Goal: Task Accomplishment & Management: Complete application form

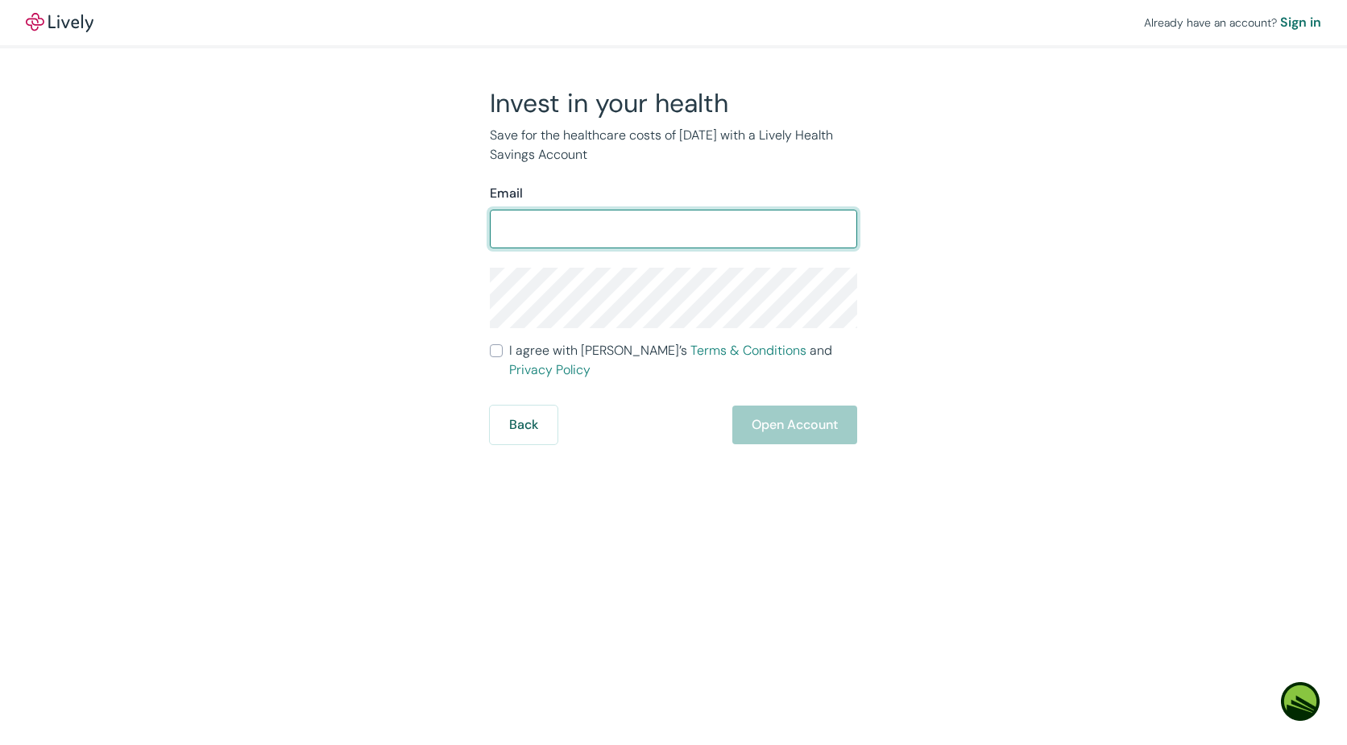
click at [489, 359] on div "Invest in your health Save for the healthcare costs of [DATE] with a Lively Hea…" at bounding box center [664, 265] width 387 height 357
click at [629, 234] on input "Email" at bounding box center [673, 229] width 367 height 32
type input "steve.brown.brown1957@gmail.com"
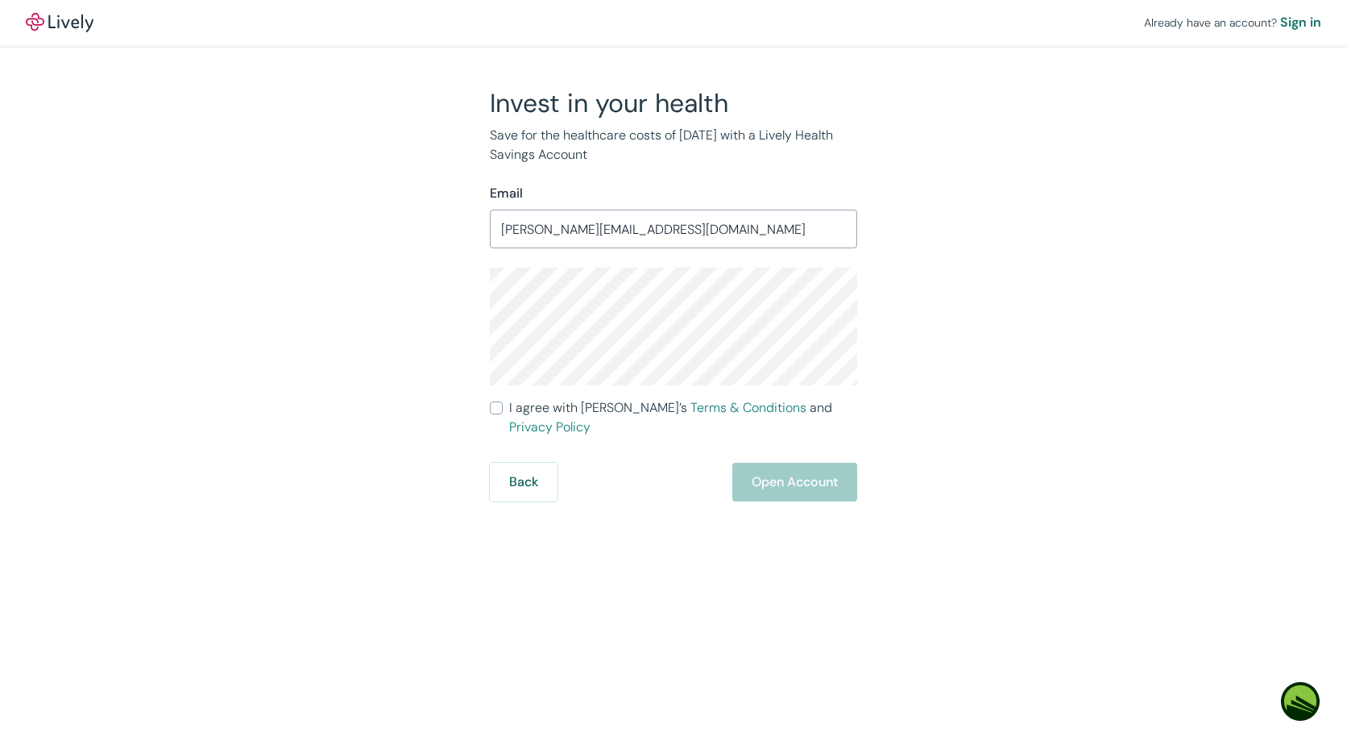
click at [315, 500] on div "Already have an account? Sign in Invest in your health Save for the healthcare …" at bounding box center [673, 372] width 1347 height 745
drag, startPoint x: 479, startPoint y: 408, endPoint x: 498, endPoint y: 408, distance: 19.3
click at [486, 408] on div "Invest in your health Save for the healthcare costs of tomorrow with a Lively H…" at bounding box center [664, 294] width 387 height 414
click at [501, 408] on input "I agree with Lively’s Terms & Conditions and Privacy Policy" at bounding box center [496, 407] width 13 height 13
checkbox input "true"
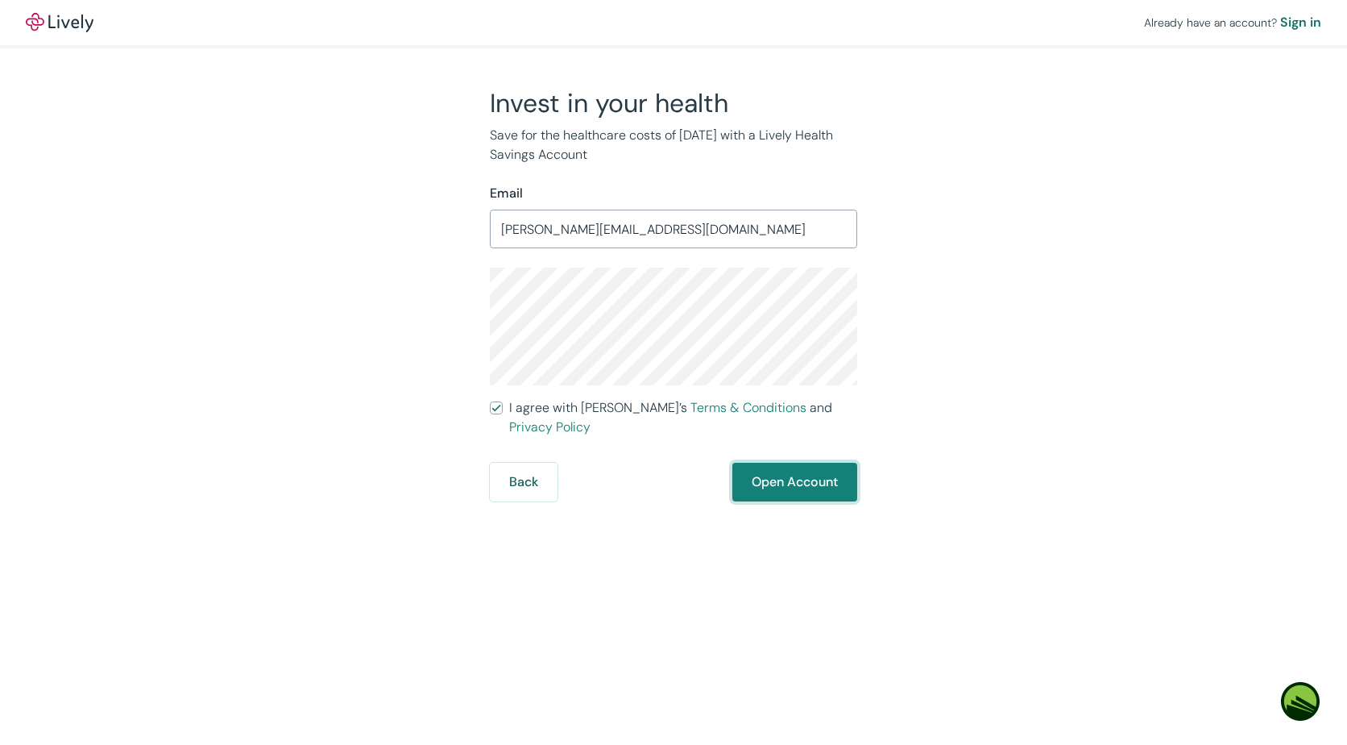
click at [770, 463] on button "Open Account" at bounding box center [794, 482] width 125 height 39
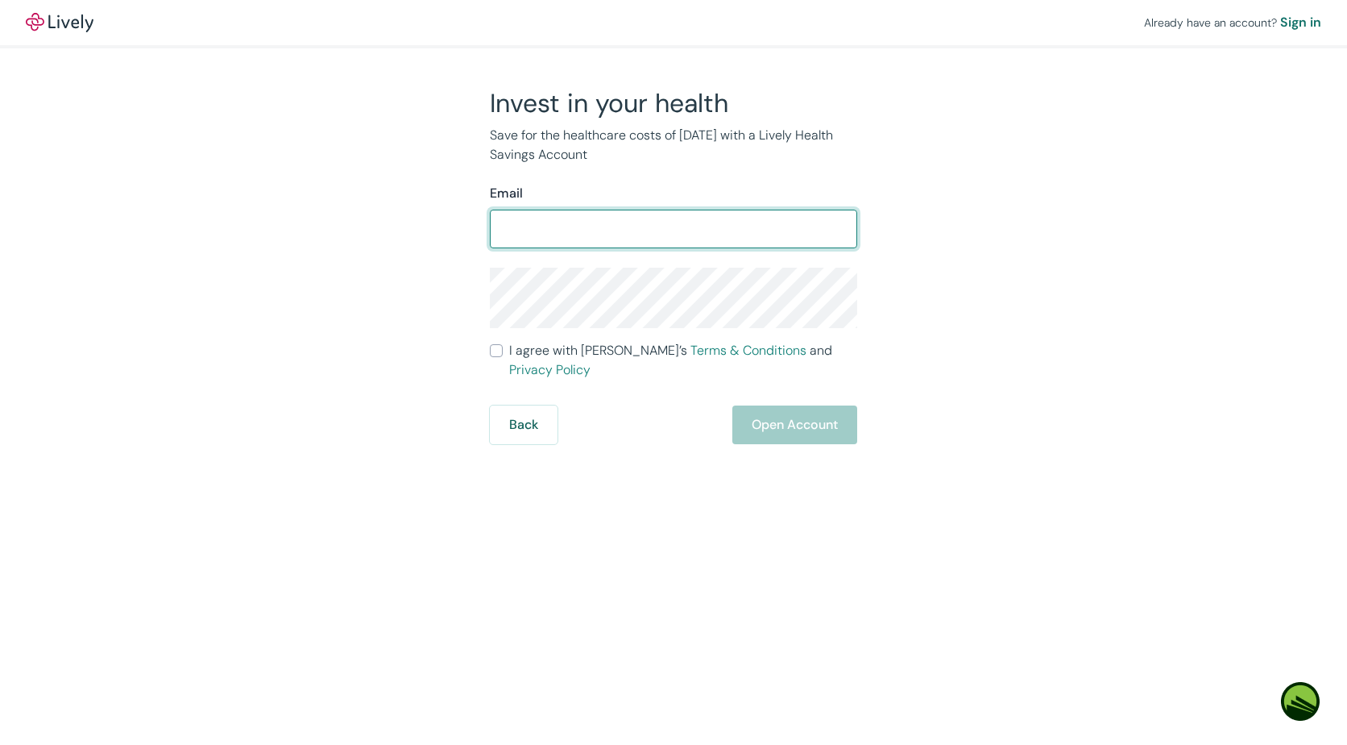
click at [622, 240] on input "Email" at bounding box center [673, 229] width 367 height 32
type input "steve.brown.brown1957@gmail.com"
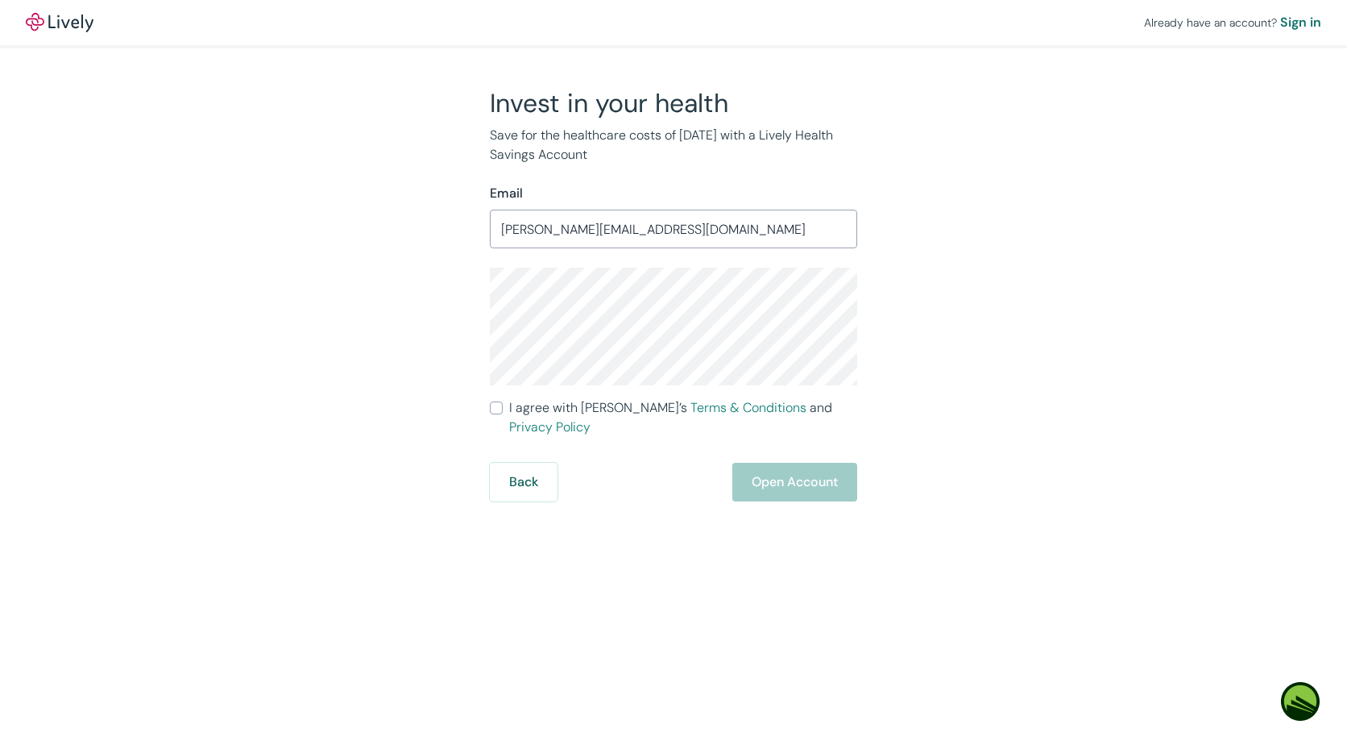
click at [790, 464] on div "Back Open Account" at bounding box center [673, 482] width 367 height 39
click at [517, 411] on span "I agree with Lively’s Terms & Conditions and Privacy Policy" at bounding box center [683, 417] width 348 height 39
click at [503, 411] on input "I agree with Lively’s Terms & Conditions and Privacy Policy" at bounding box center [496, 407] width 13 height 13
checkbox input "true"
click at [774, 470] on button "Open Account" at bounding box center [794, 482] width 125 height 39
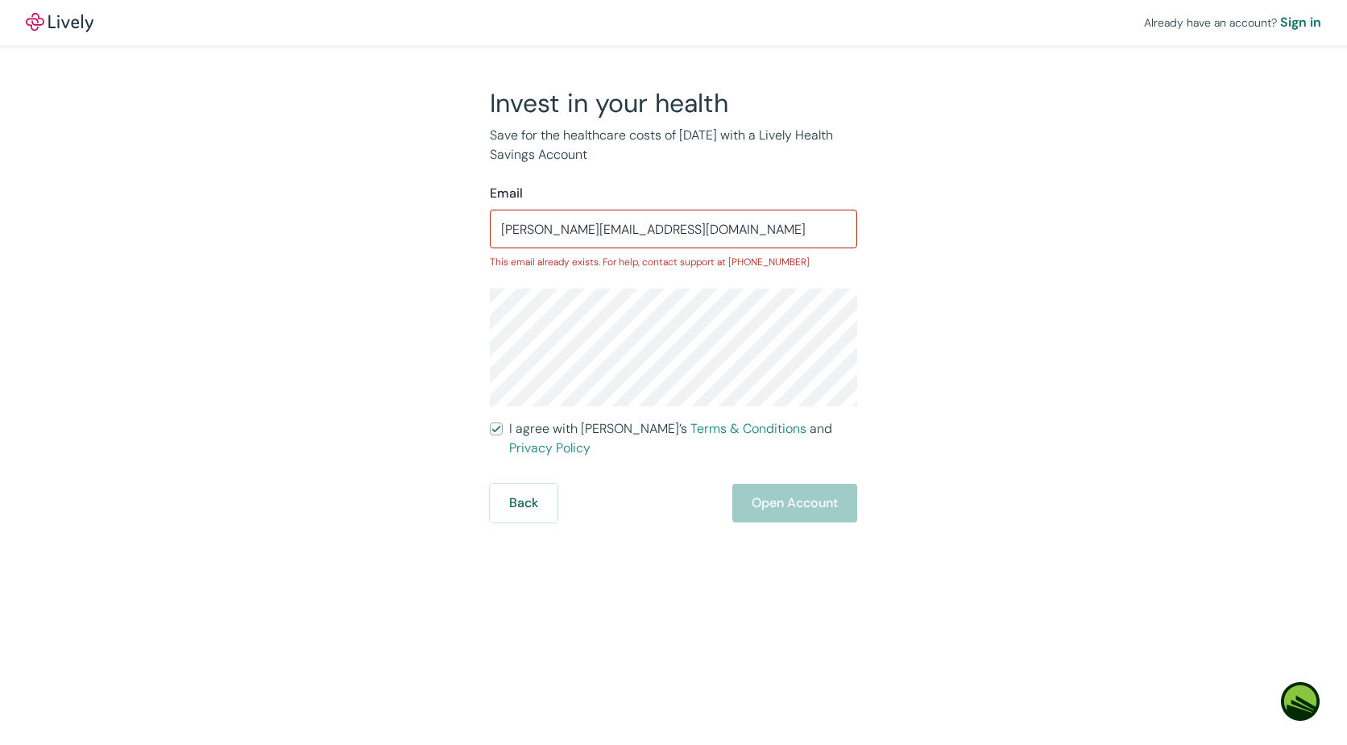
click at [552, 657] on div "Already have an account? Sign in Invest in your health Save for the healthcare …" at bounding box center [673, 372] width 1347 height 745
click at [762, 485] on div "Back Open Account" at bounding box center [673, 502] width 367 height 39
click at [717, 505] on div "Already have an account? Sign in Invest in your health Save for the healthcare …" at bounding box center [673, 372] width 1347 height 745
click at [780, 483] on div "Back Open Account" at bounding box center [673, 502] width 367 height 39
click at [524, 483] on button "Back" at bounding box center [524, 502] width 68 height 39
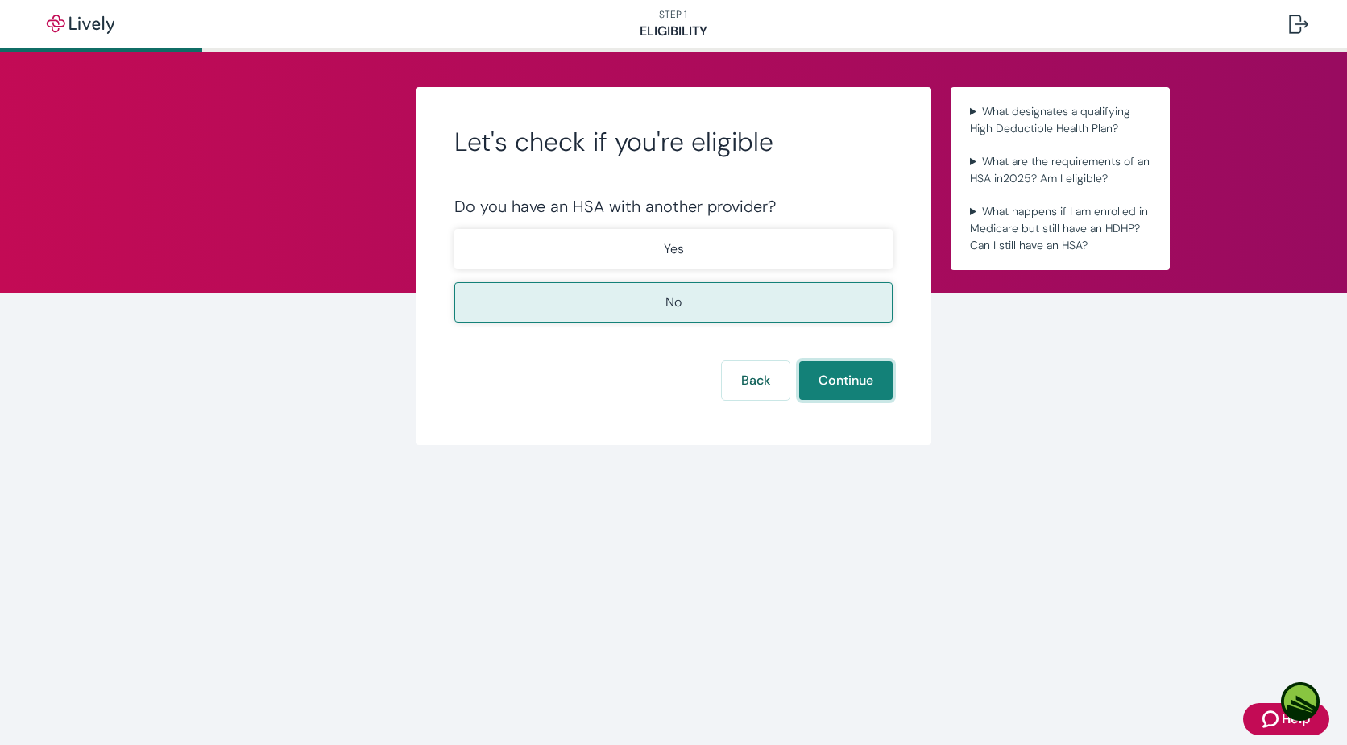
click at [857, 382] on button "Continue" at bounding box center [845, 380] width 93 height 39
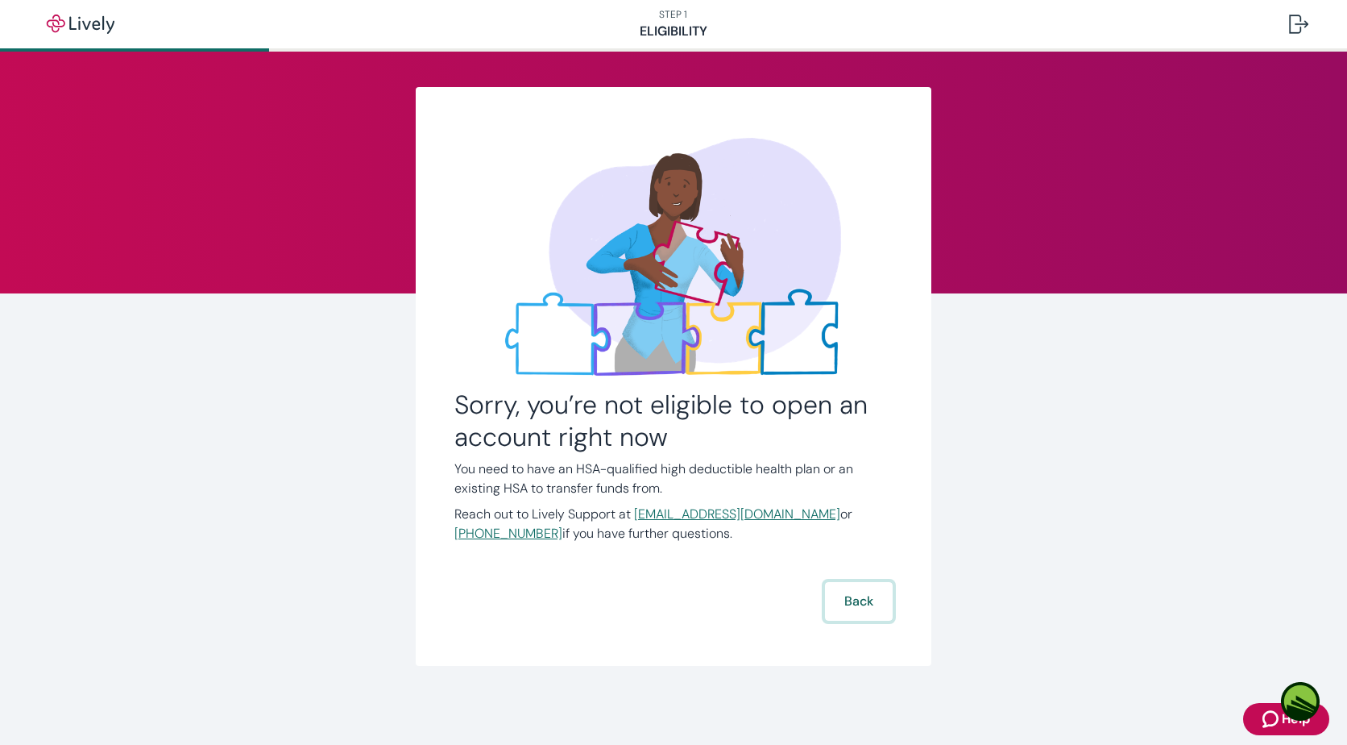
click at [847, 597] on button "Back" at bounding box center [859, 601] width 68 height 39
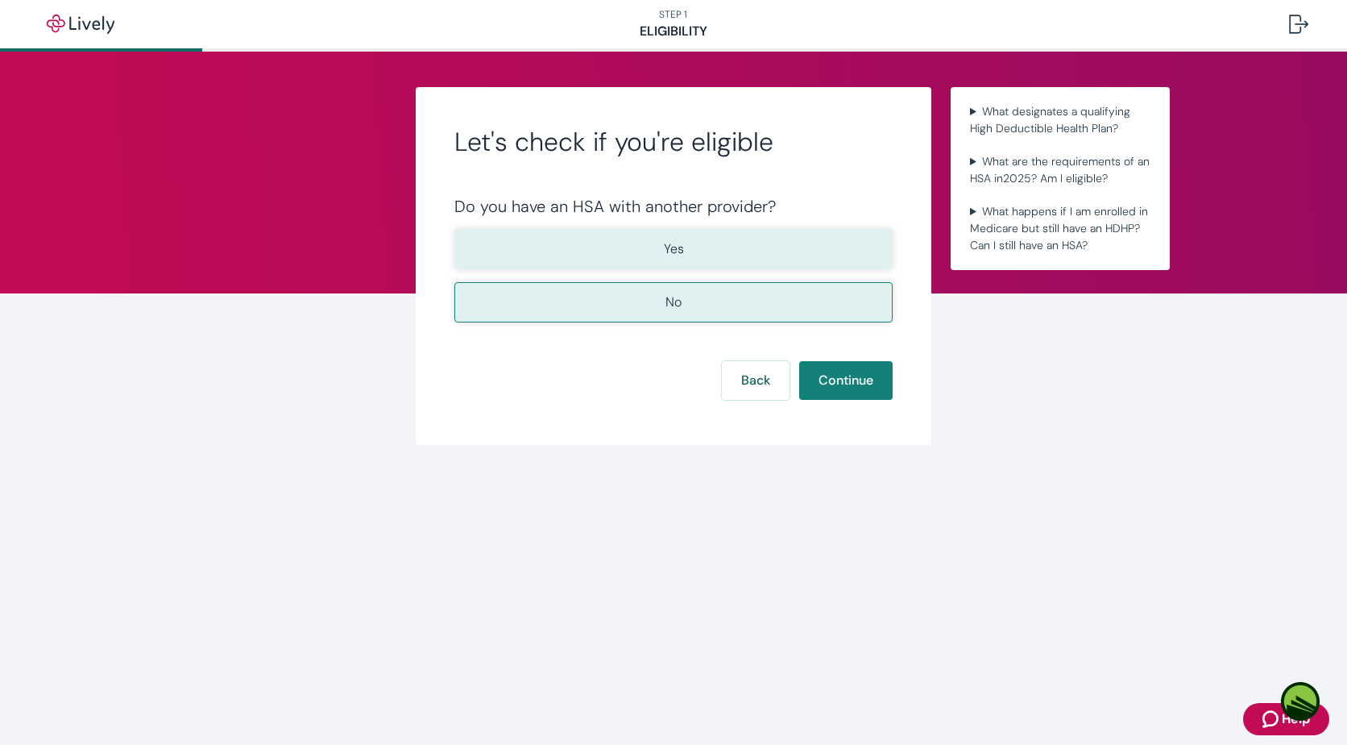
click at [654, 245] on button "Yes" at bounding box center [673, 249] width 438 height 40
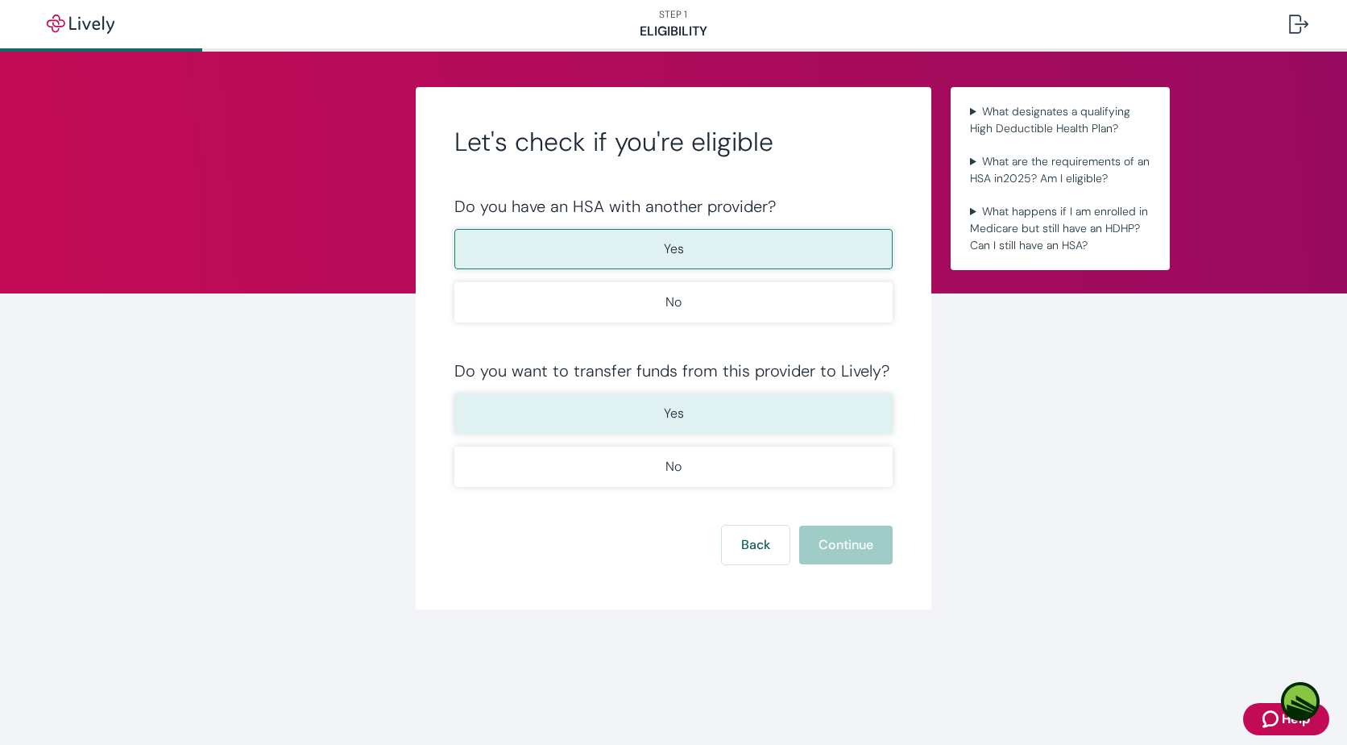
click at [630, 413] on button "Yes" at bounding box center [673, 413] width 438 height 40
click at [819, 537] on button "Continue" at bounding box center [845, 544] width 93 height 39
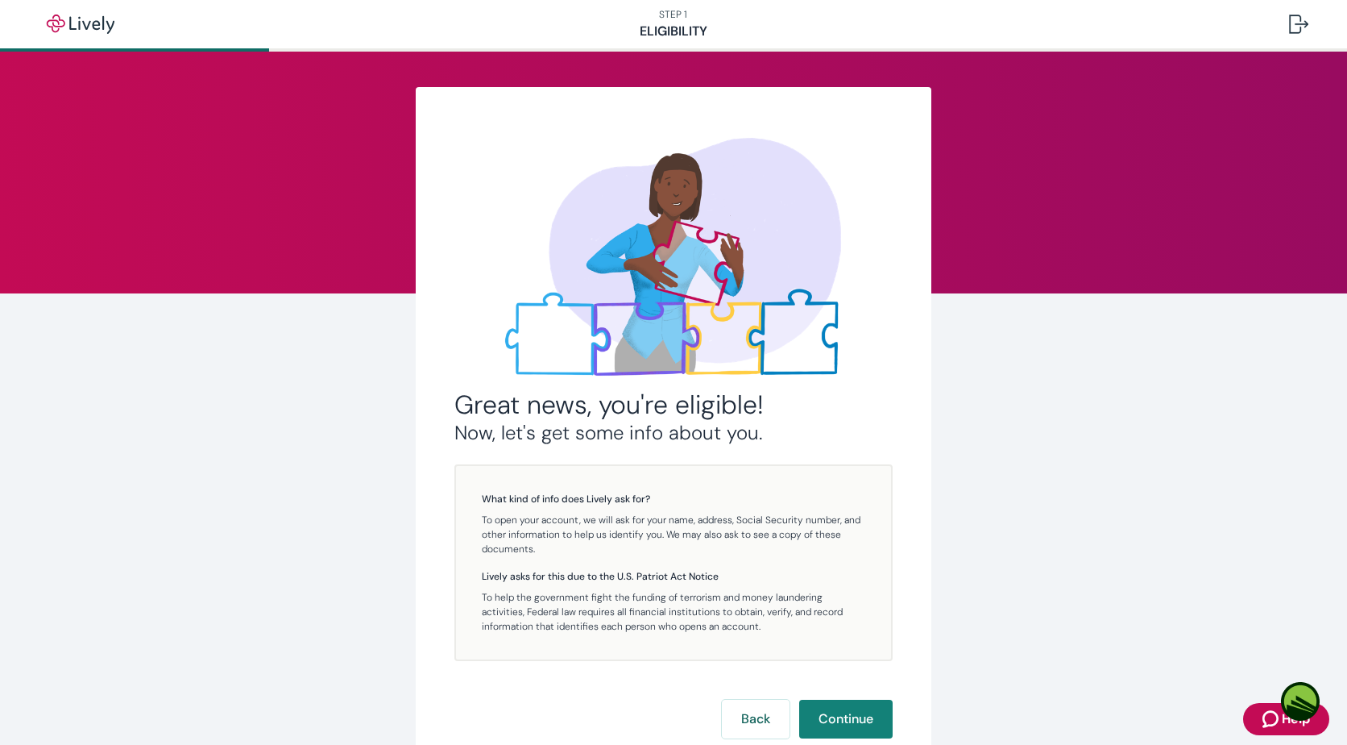
scroll to position [81, 0]
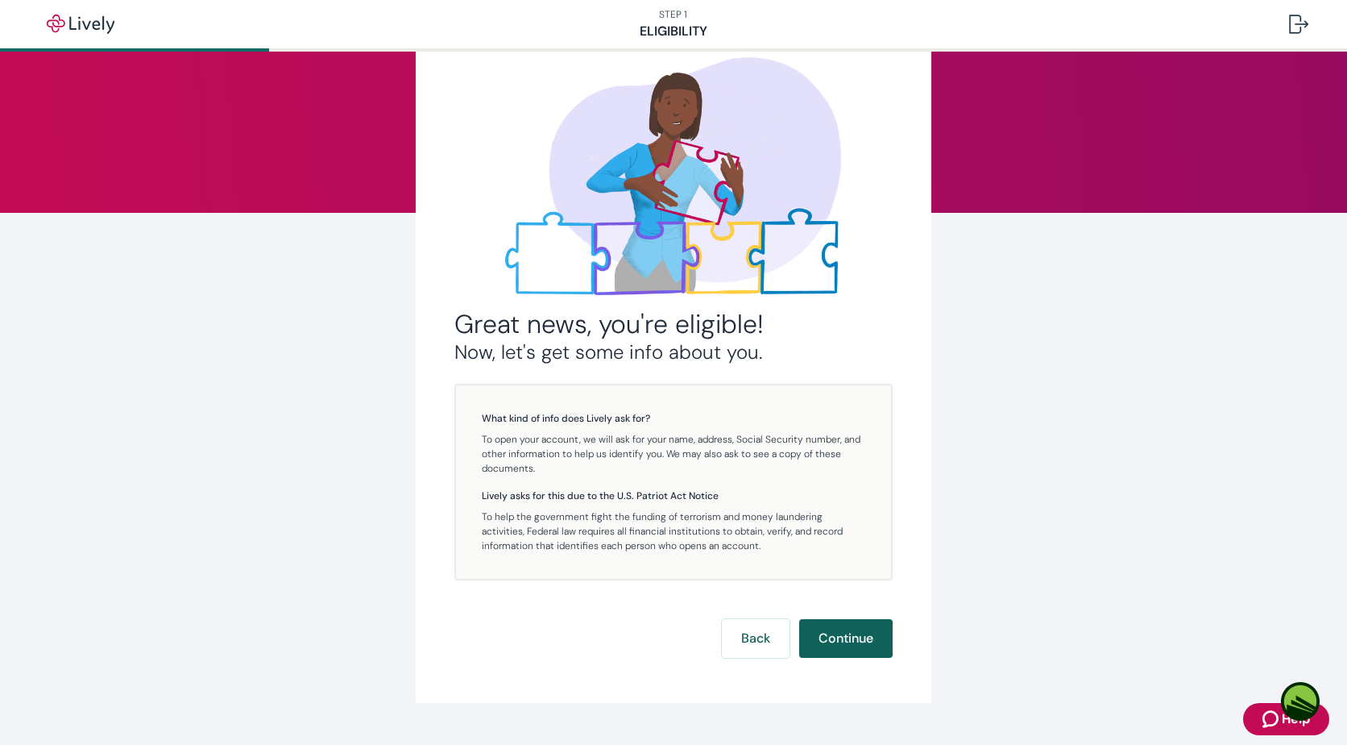
click at [826, 635] on button "Continue" at bounding box center [845, 638] width 93 height 39
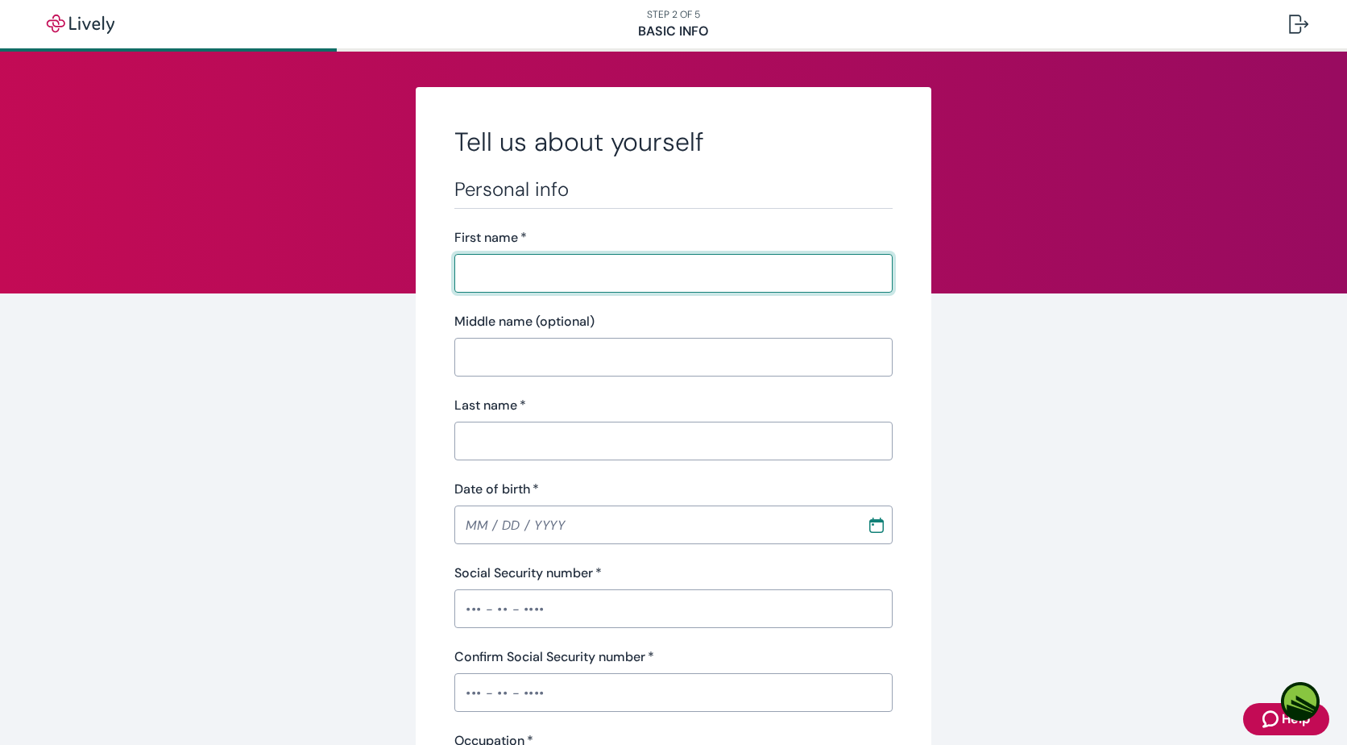
click at [628, 280] on input "First name   *" at bounding box center [673, 273] width 438 height 32
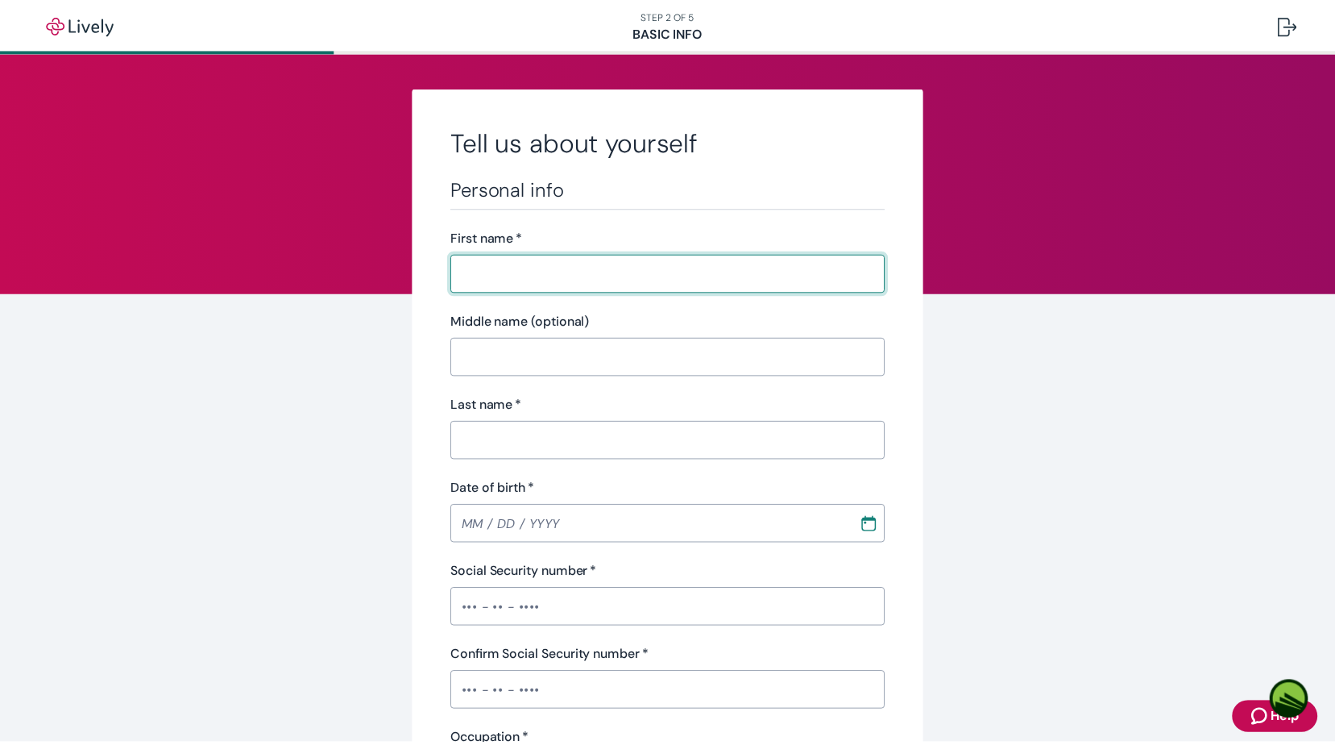
scroll to position [81, 0]
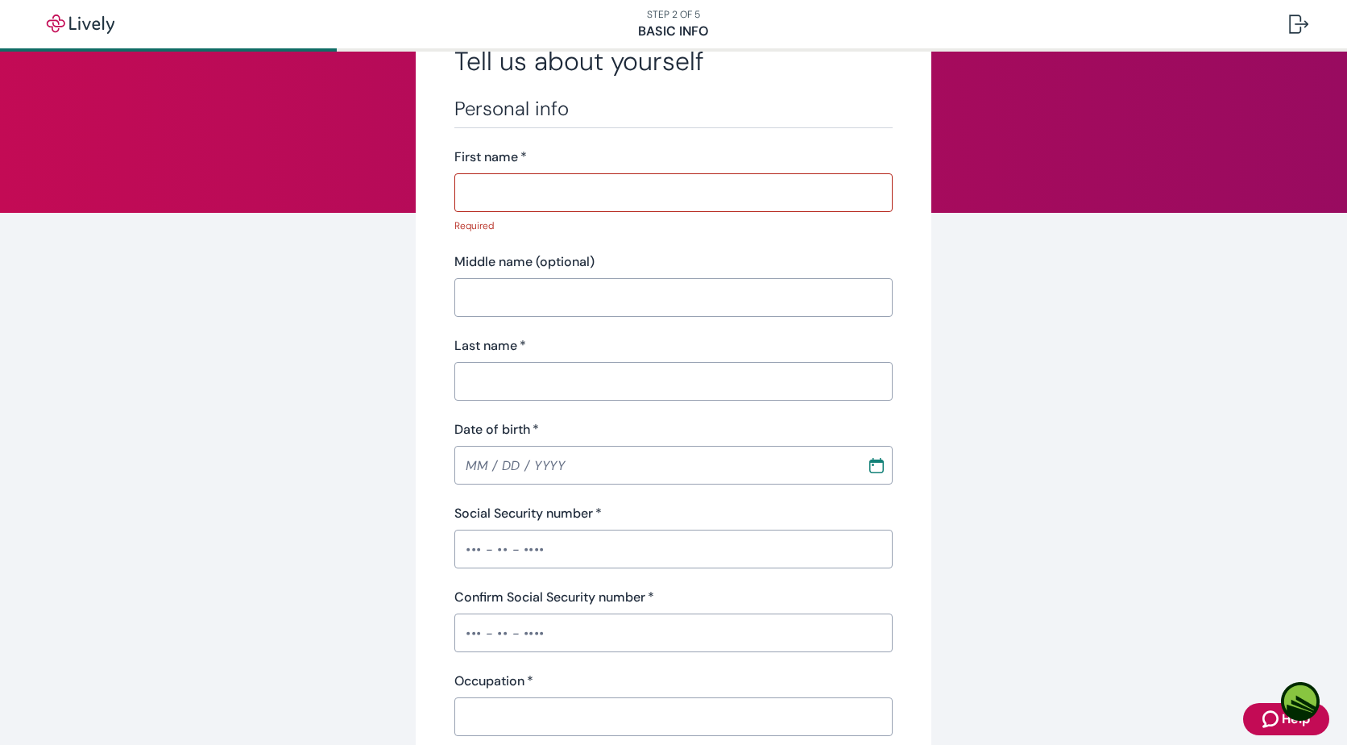
click at [572, 188] on input "First name   *" at bounding box center [673, 192] width 438 height 32
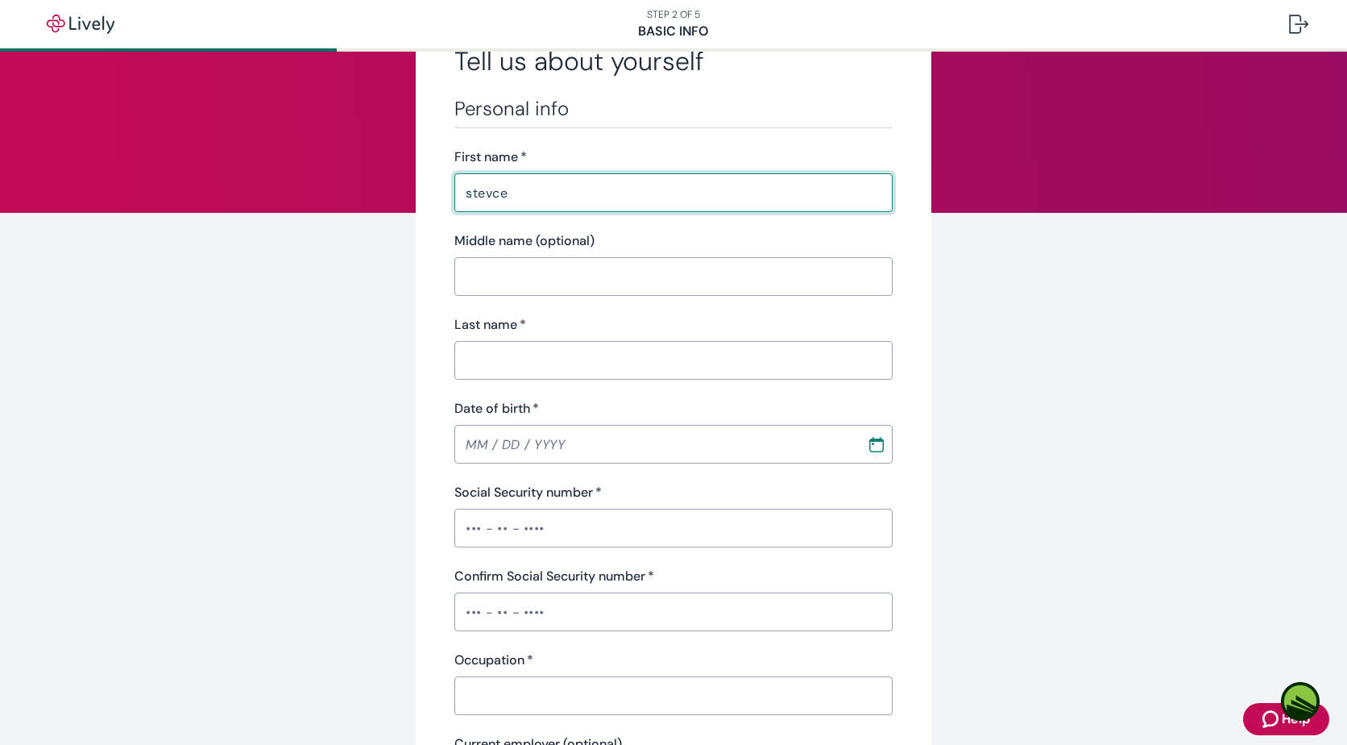
type input "stevce"
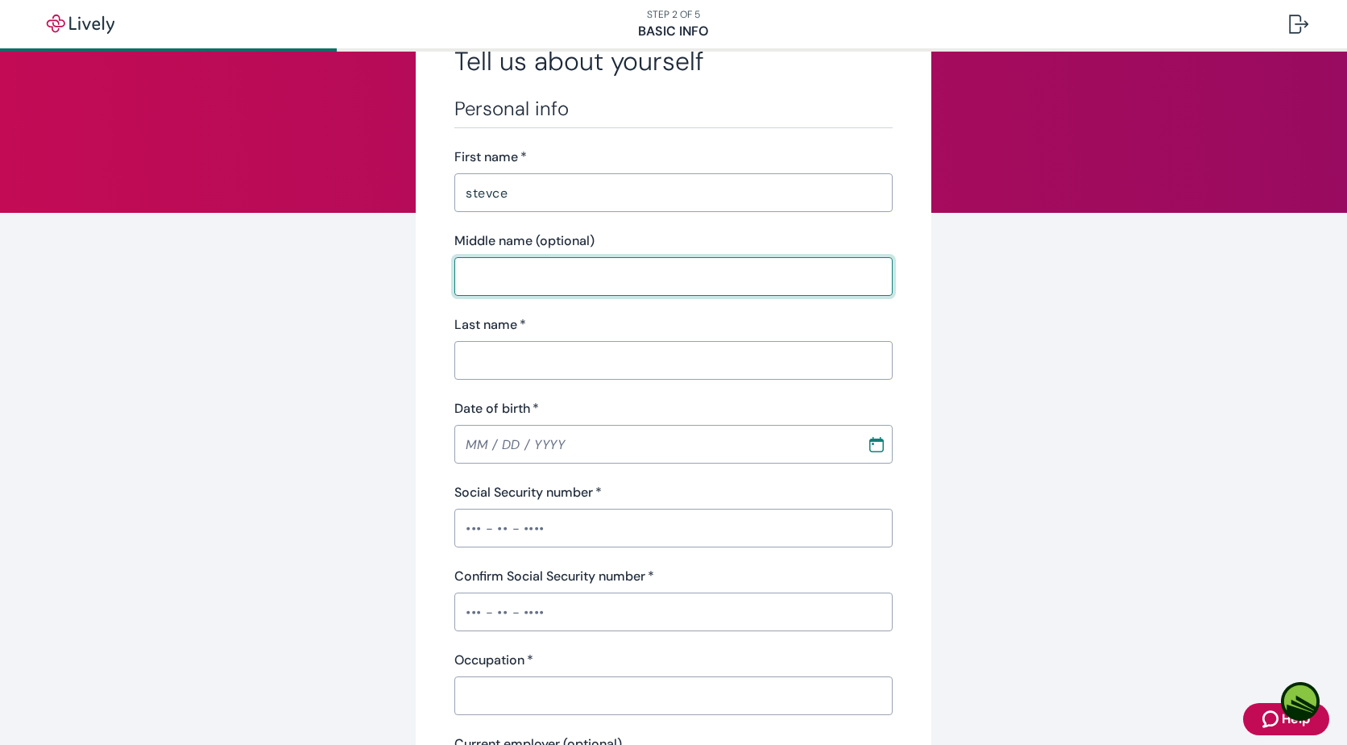
click at [587, 274] on input "Middle name (optional)" at bounding box center [673, 276] width 438 height 32
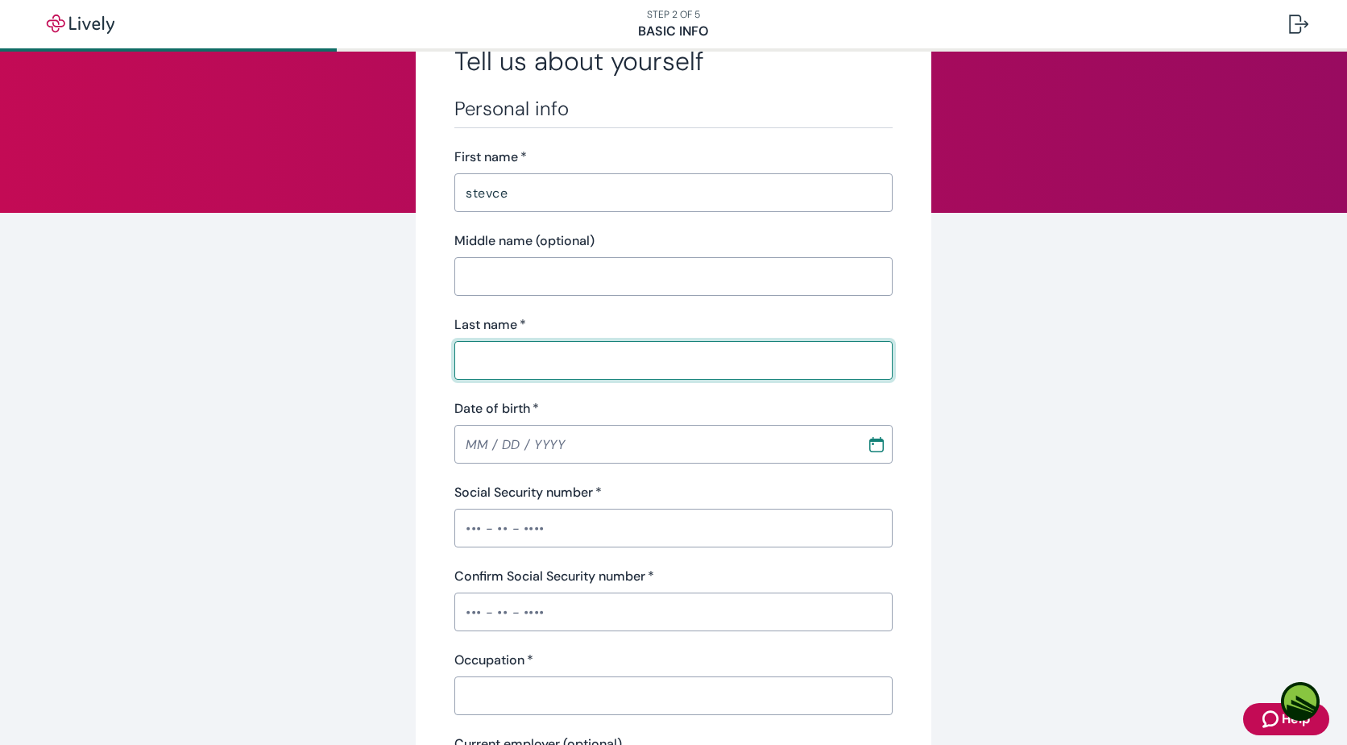
click at [468, 360] on input "Last name   *" at bounding box center [673, 360] width 438 height 32
type input "brown"
type input "[PHONE_NUMBER]"
type input "[STREET_ADDRESS][PERSON_NAME]"
type input "humble"
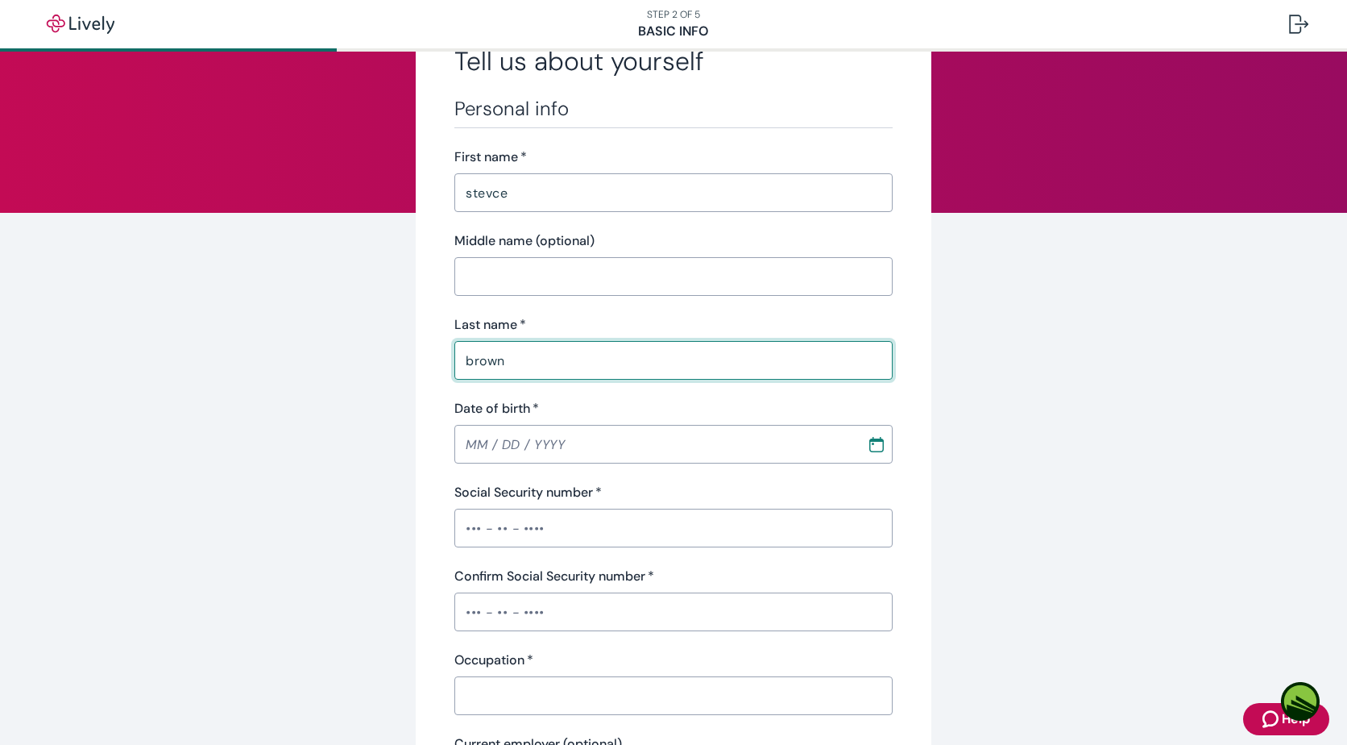
type input "[GEOGRAPHIC_DATA]"
type input "77346"
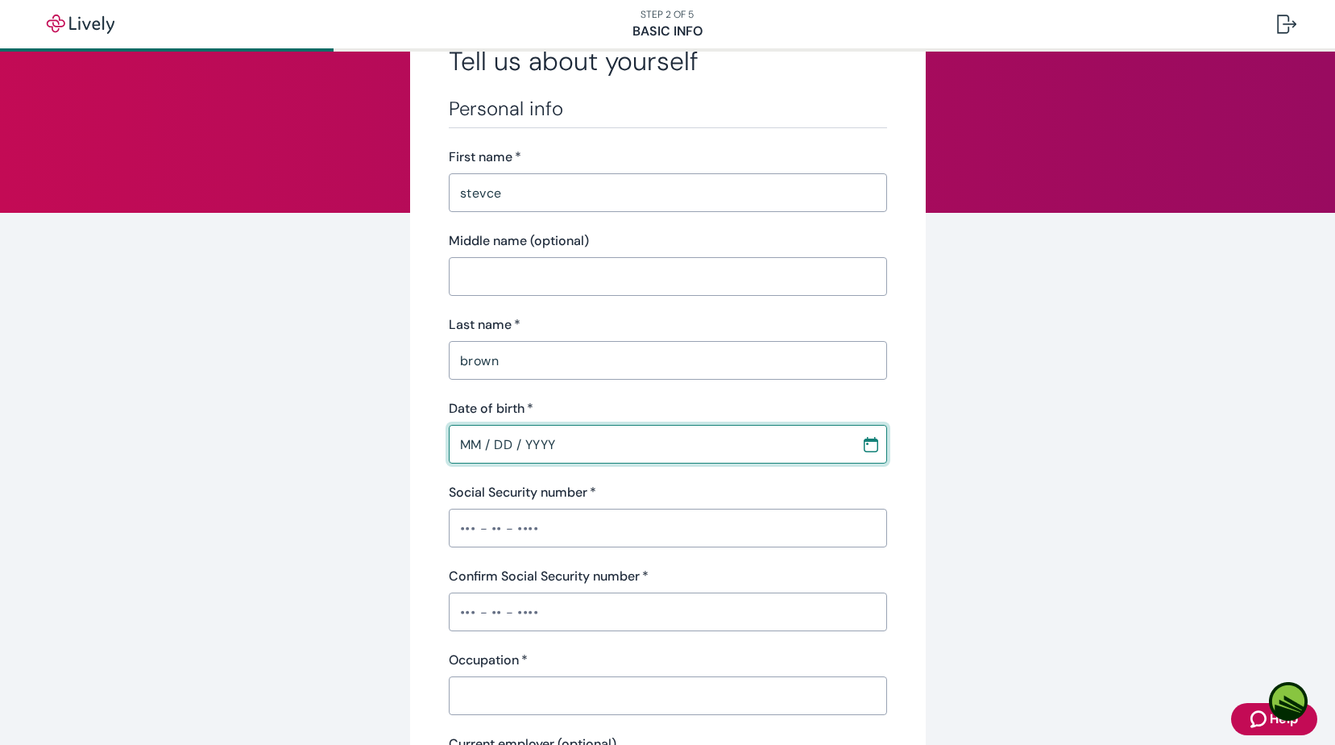
click at [452, 446] on input "MM / DD / YYYY" at bounding box center [649, 444] width 401 height 32
type input "MM / DD / YYYY"
type input "[GEOGRAPHIC_DATA]"
type input "MM / DD / YYYY"
click at [464, 438] on input "MM / DD / YYYY" at bounding box center [649, 444] width 401 height 32
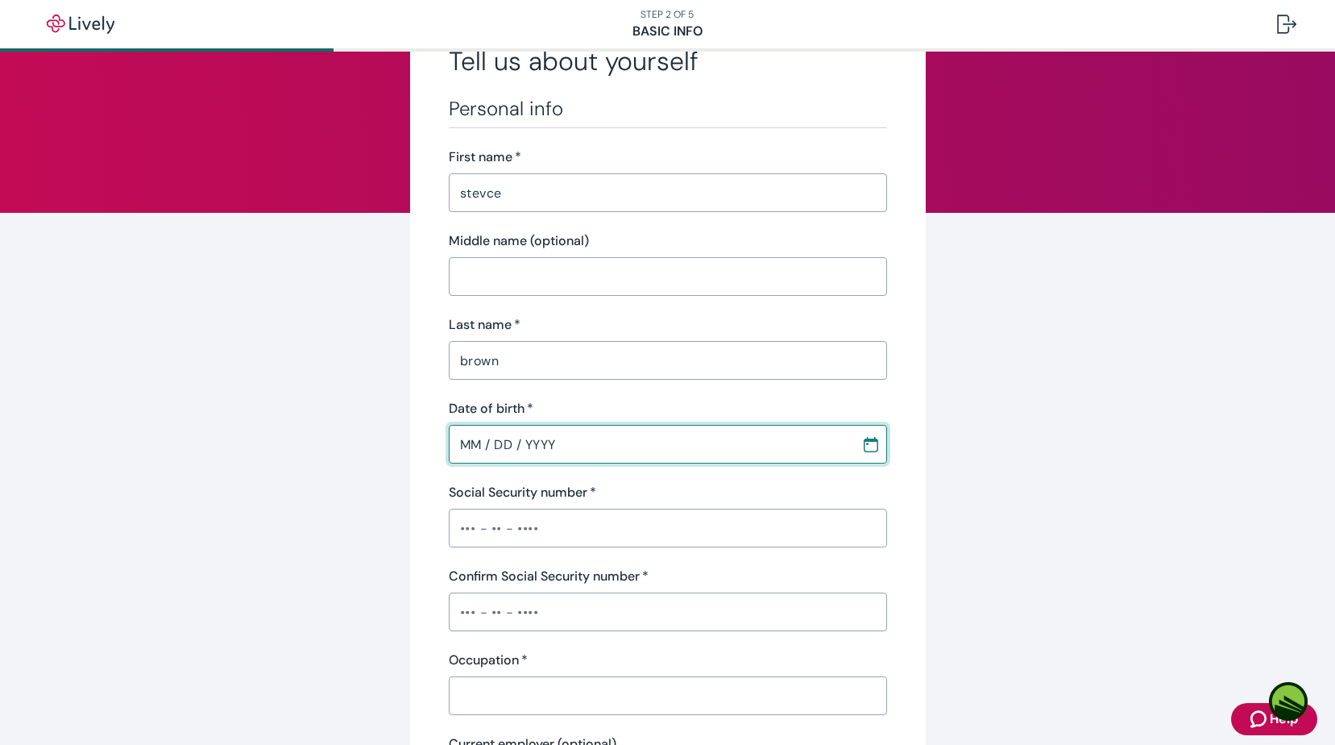
click at [567, 446] on input "MM / DD / YYYY" at bounding box center [649, 444] width 401 height 32
click at [456, 445] on input "MM / DD / YYYY" at bounding box center [649, 444] width 401 height 32
click at [494, 450] on input "MM / DD / YYYY" at bounding box center [649, 444] width 401 height 32
click at [451, 451] on input "MM / DD / YYYY" at bounding box center [649, 444] width 401 height 32
type input "[DATE]"
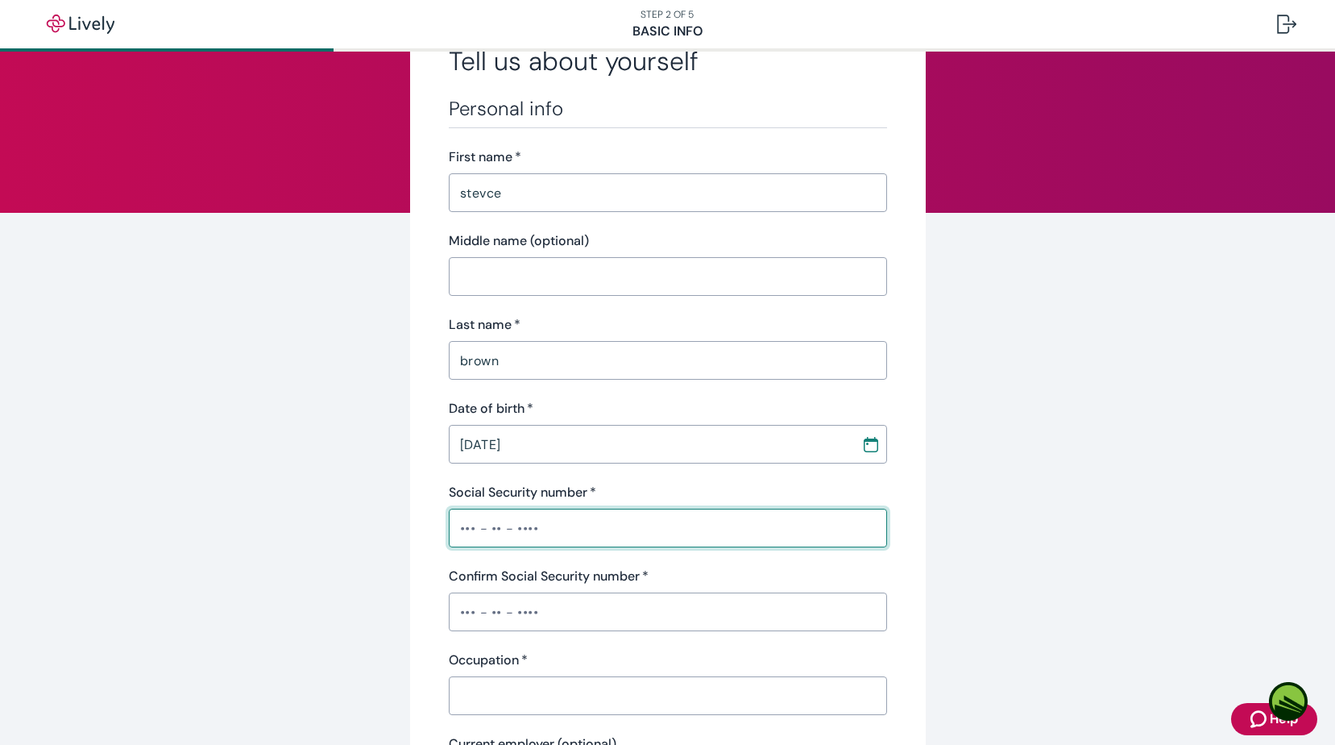
click at [600, 517] on input "Social Security number   *" at bounding box center [668, 528] width 438 height 32
type input "•"
type input "•••-••-5303"
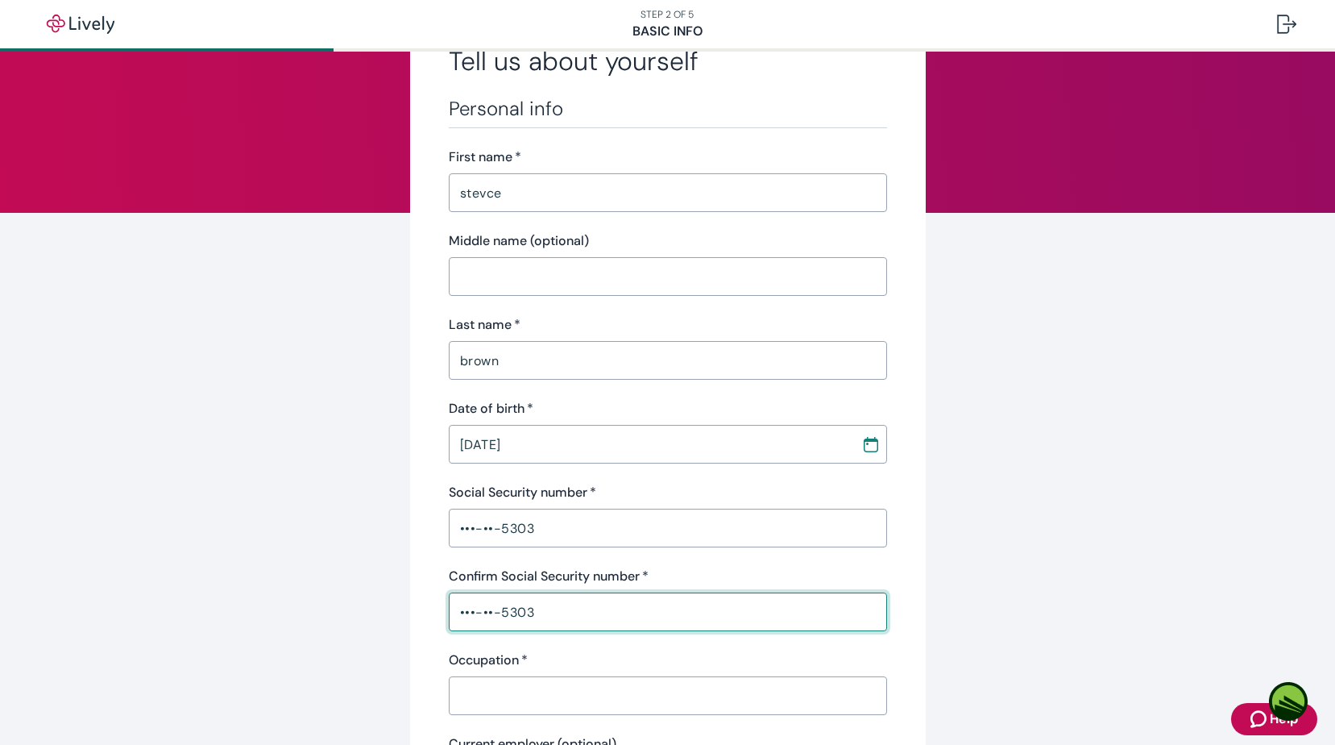
scroll to position [242, 0]
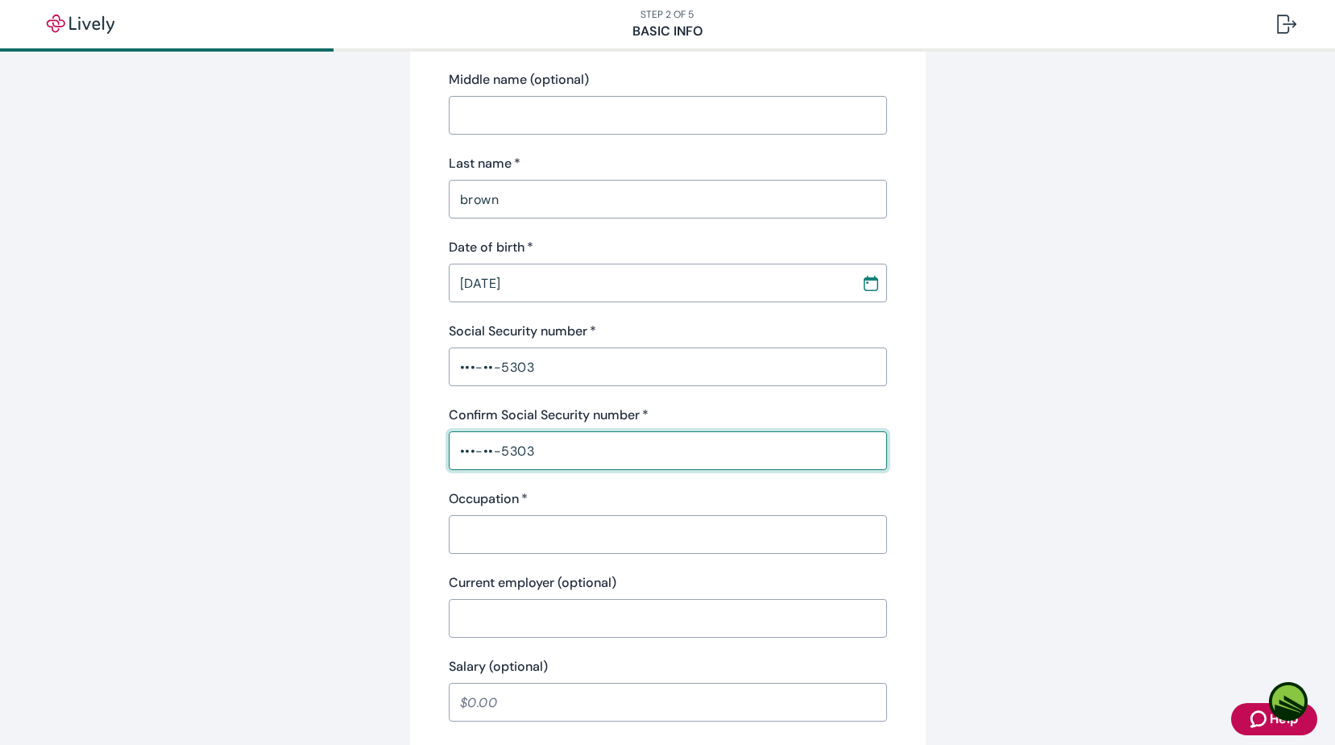
type input "•••-••-5303"
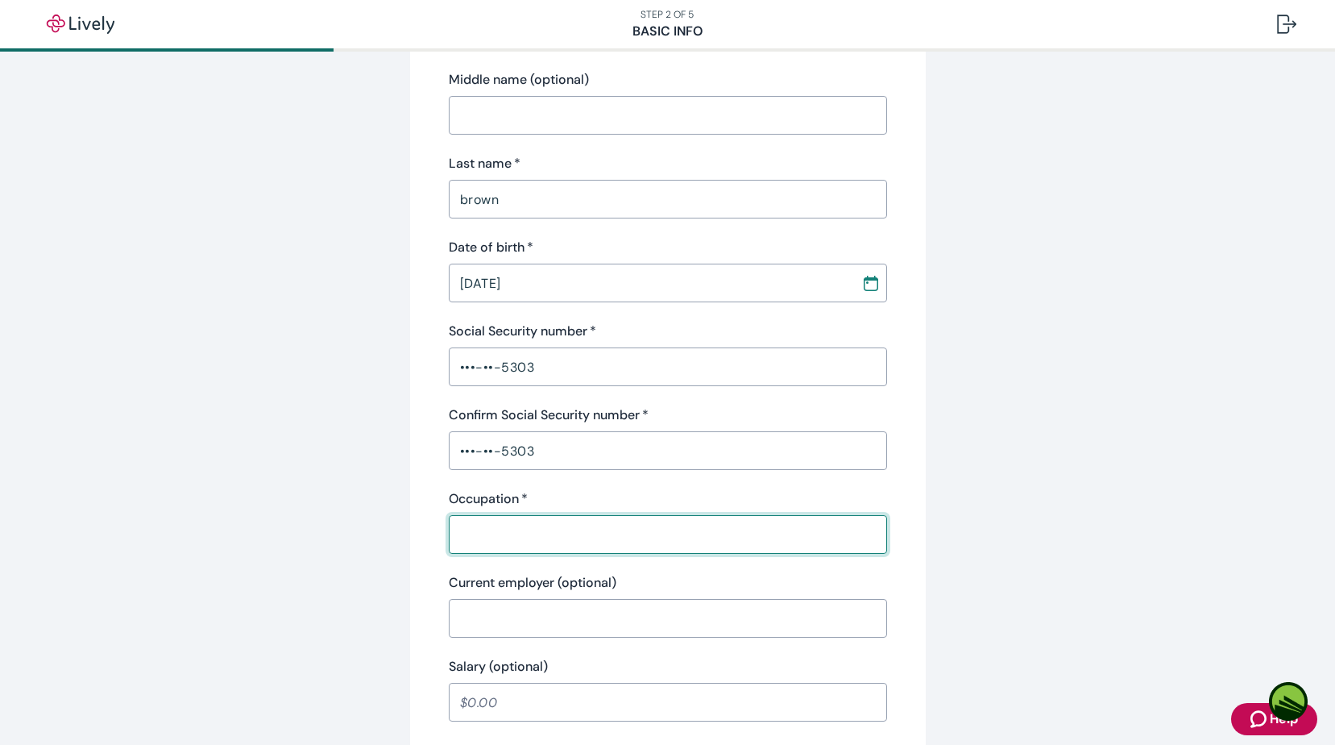
click at [515, 525] on input "Occupation   *" at bounding box center [668, 534] width 438 height 32
type input "r"
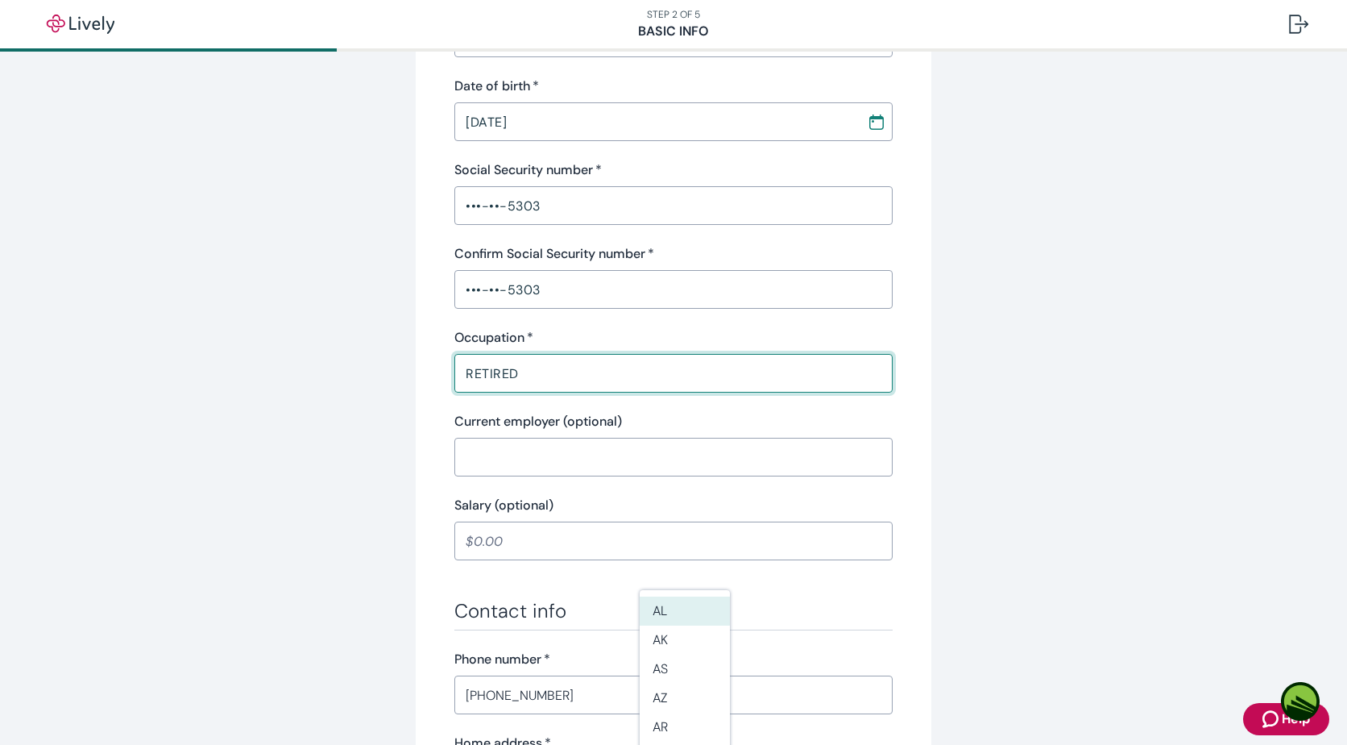
scroll to position [564, 0]
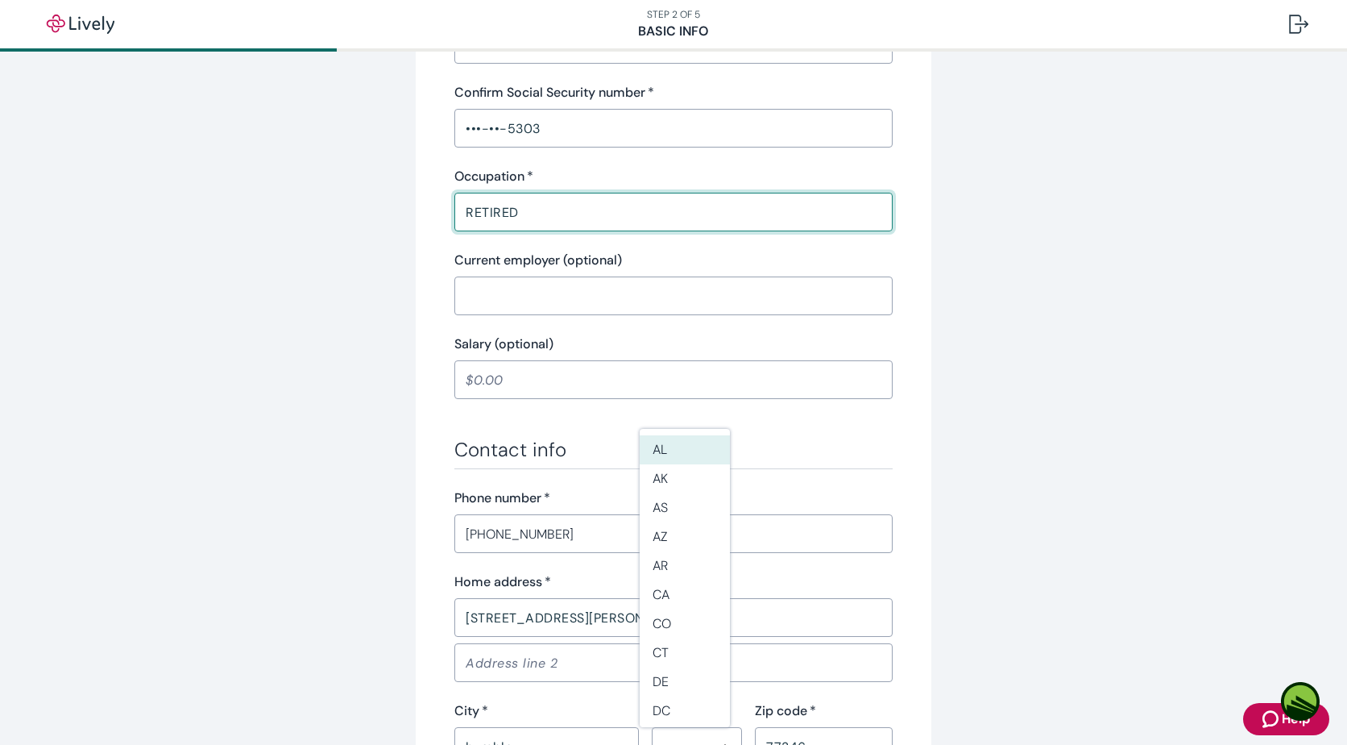
type input "RETIRED"
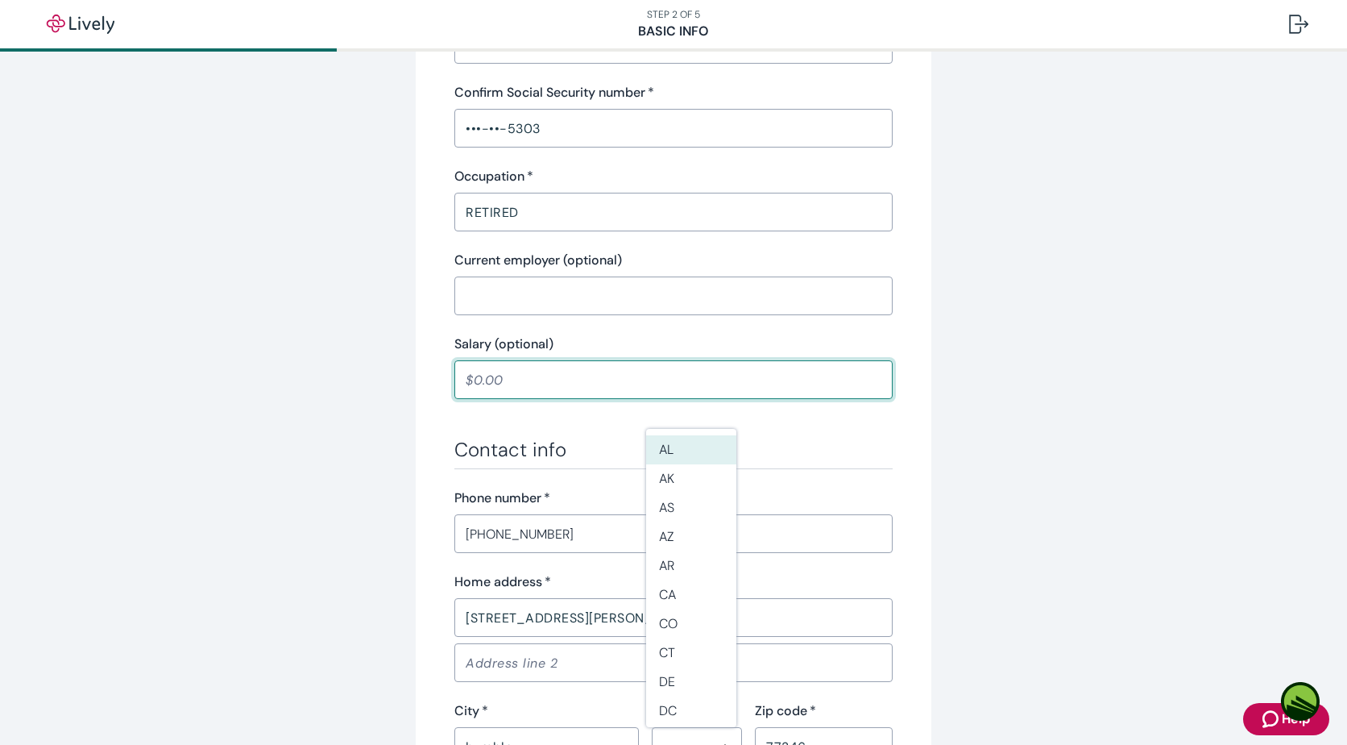
click at [533, 375] on input "Salary (optional)" at bounding box center [673, 379] width 438 height 32
click at [472, 381] on input "Salary (optional)" at bounding box center [673, 379] width 438 height 32
click at [594, 514] on div "[PHONE_NUMBER] ​" at bounding box center [673, 533] width 438 height 39
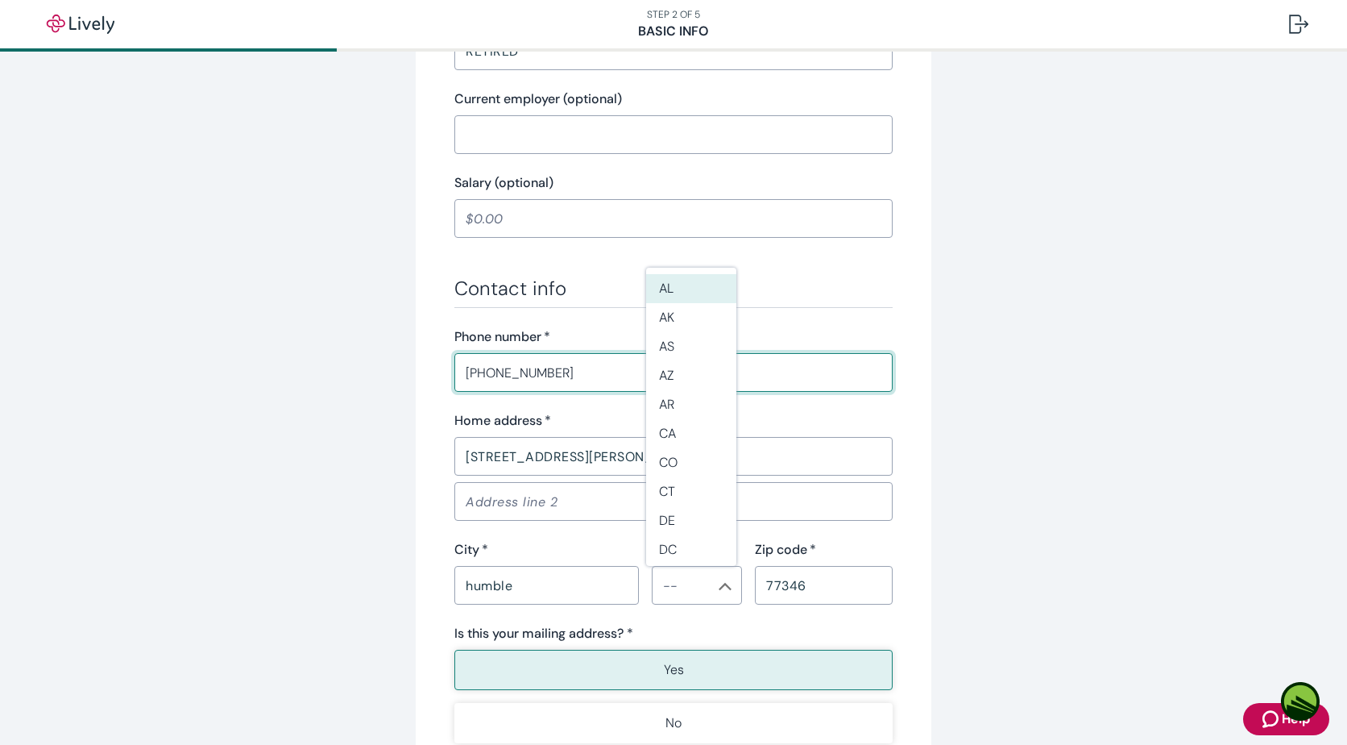
scroll to position [806, 0]
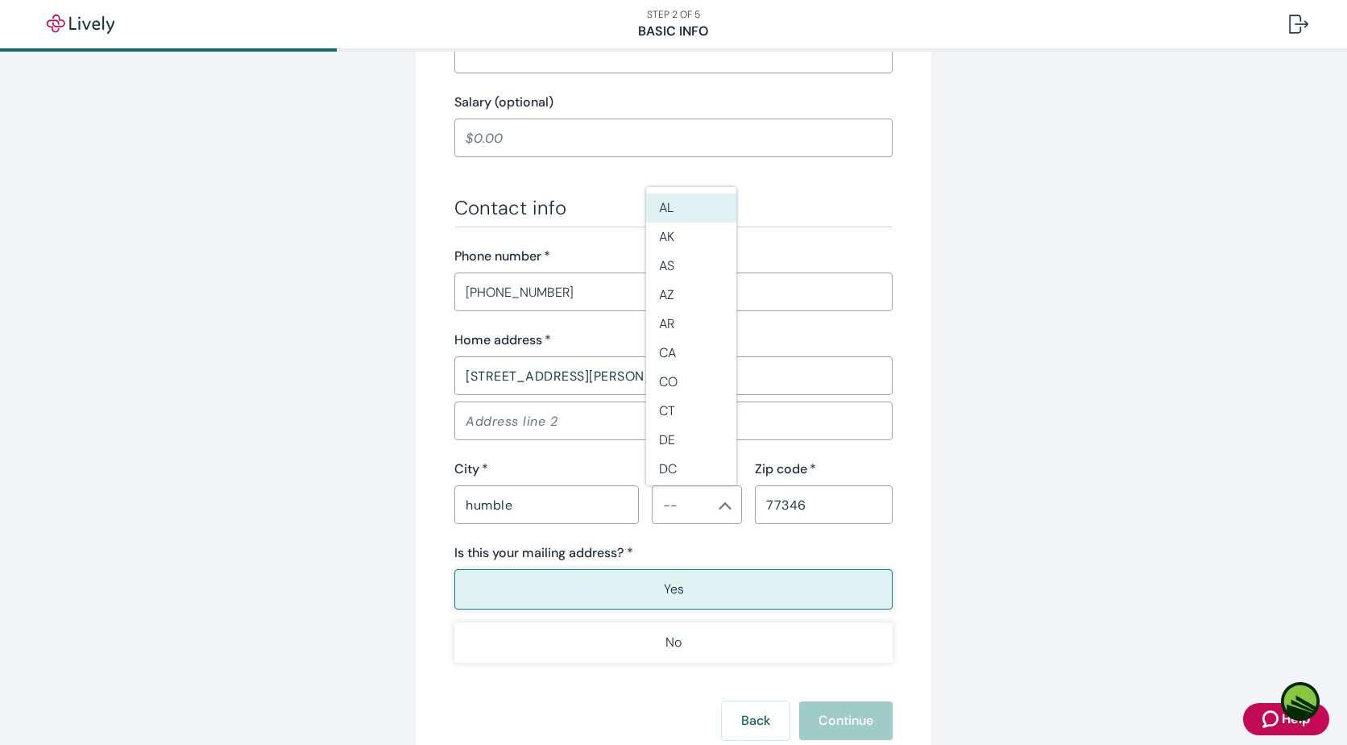
click at [590, 546] on label "Is this your mailing address? *" at bounding box center [543, 552] width 179 height 19
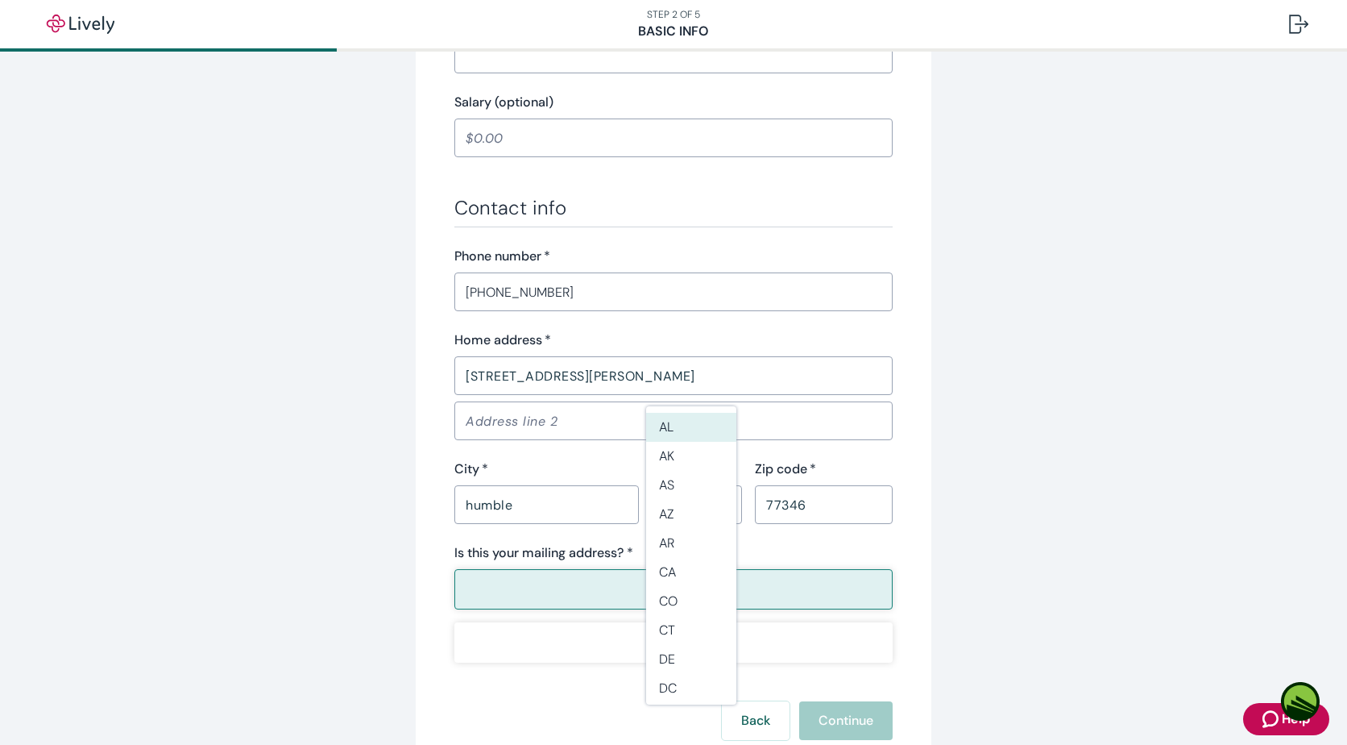
scroll to position [923, 0]
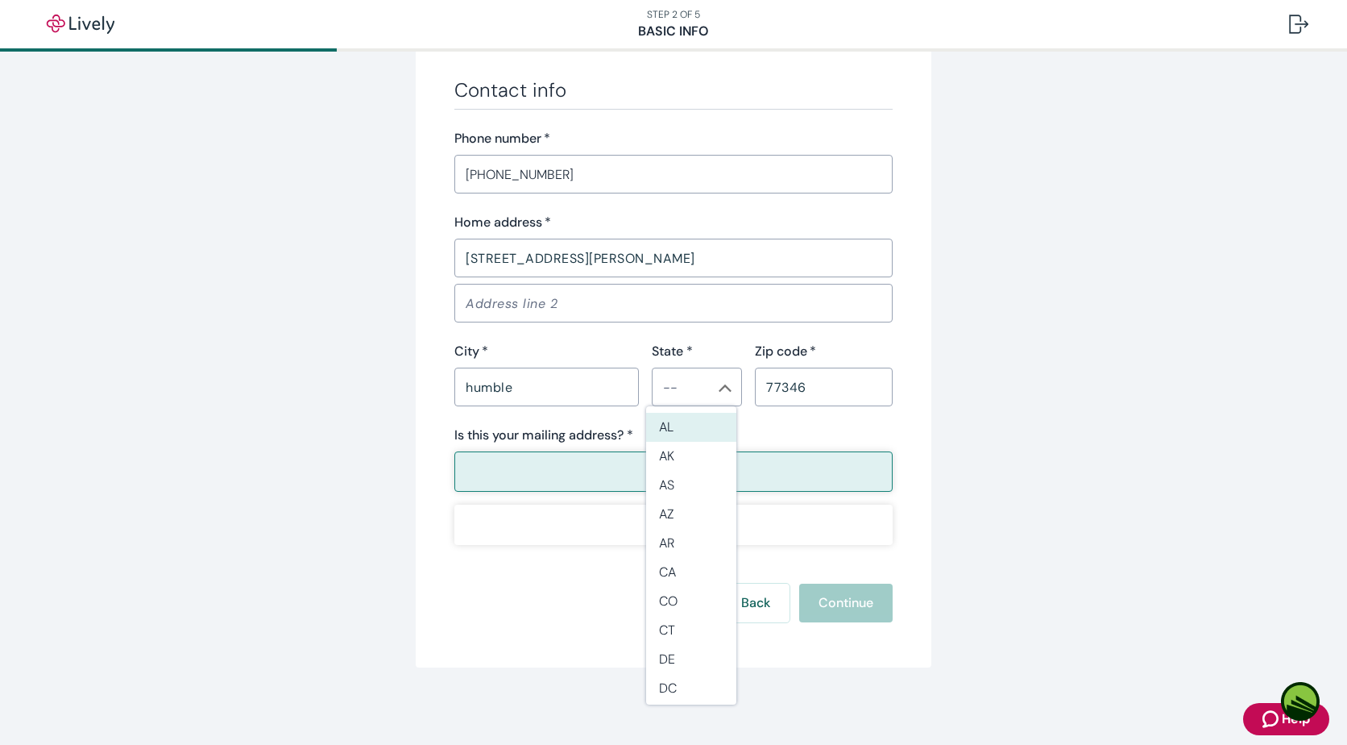
click at [529, 471] on button "Yes" at bounding box center [673, 471] width 438 height 40
click at [541, 468] on button "Yes" at bounding box center [673, 471] width 438 height 40
click at [622, 454] on button "Yes" at bounding box center [673, 471] width 438 height 40
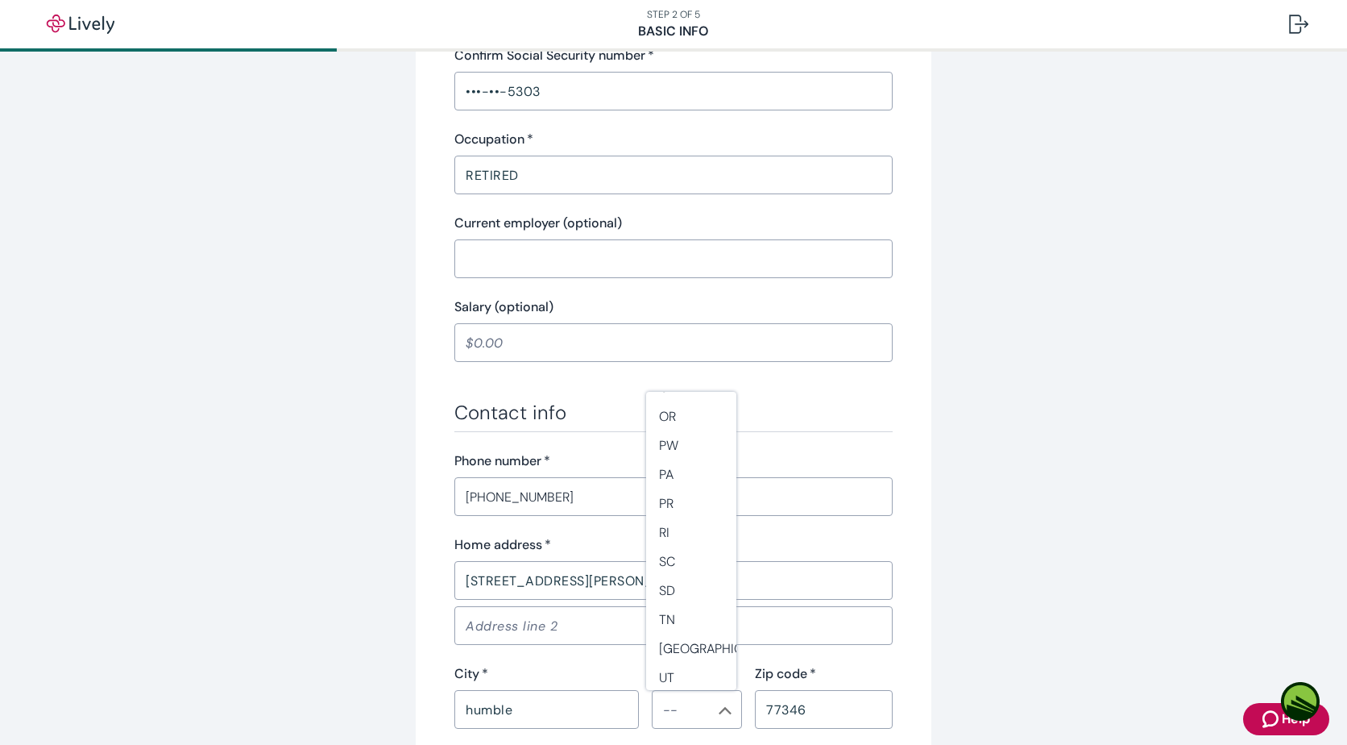
scroll to position [1267, 0]
click at [670, 591] on li "[GEOGRAPHIC_DATA]" at bounding box center [691, 595] width 90 height 29
type input "[GEOGRAPHIC_DATA]"
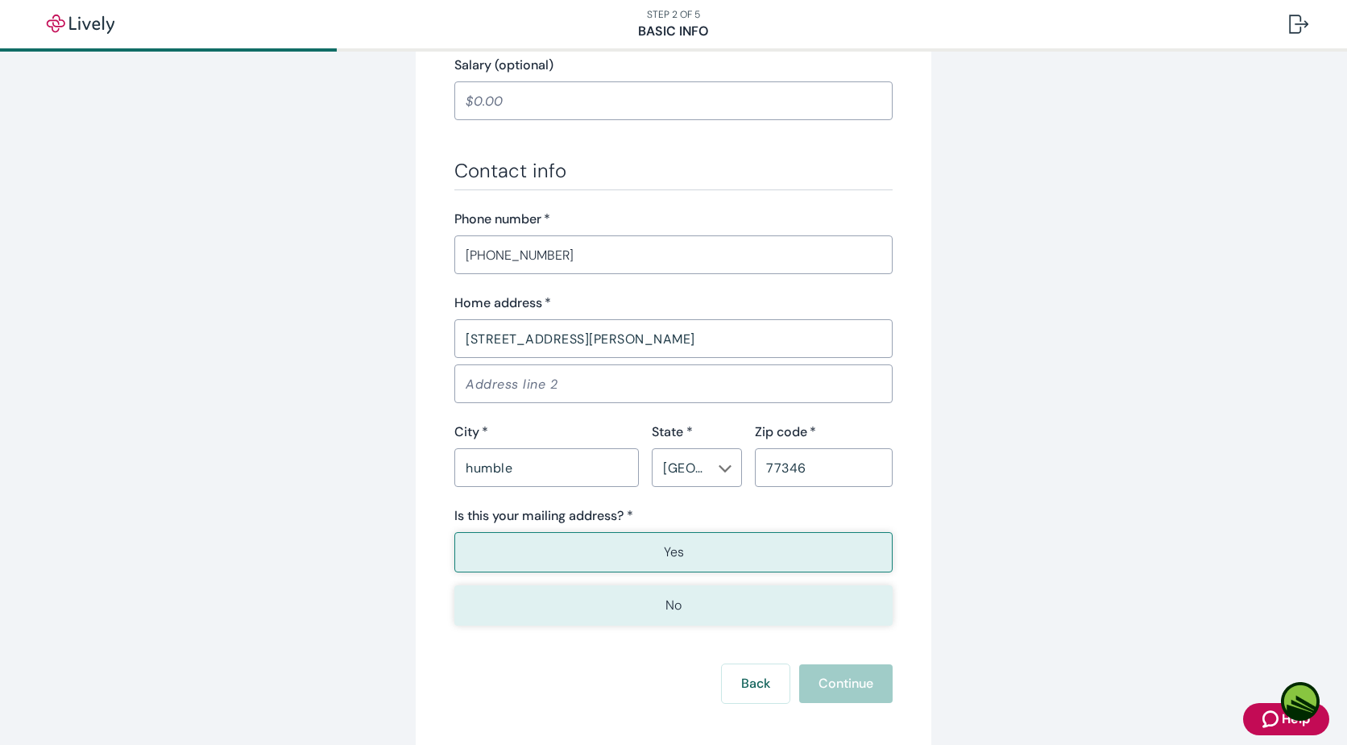
scroll to position [923, 0]
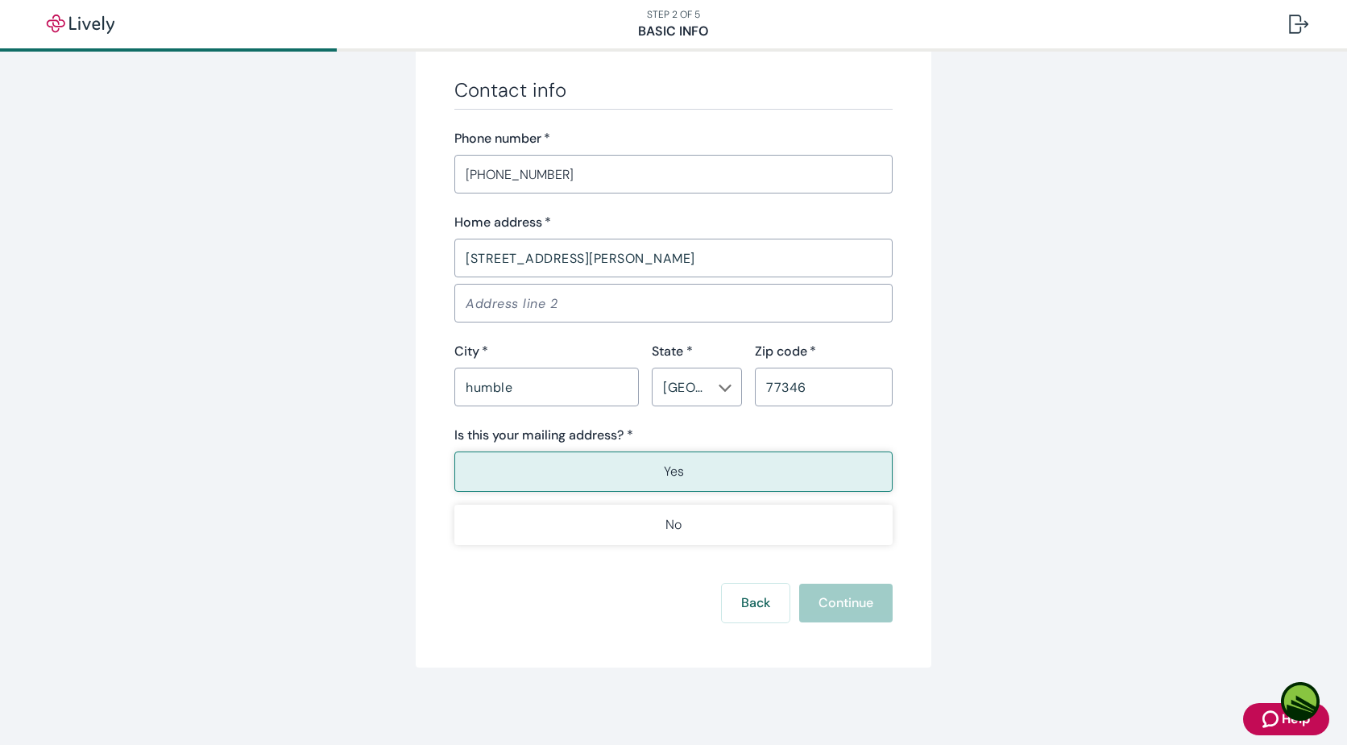
click at [653, 463] on button "Yes" at bounding box center [673, 471] width 438 height 40
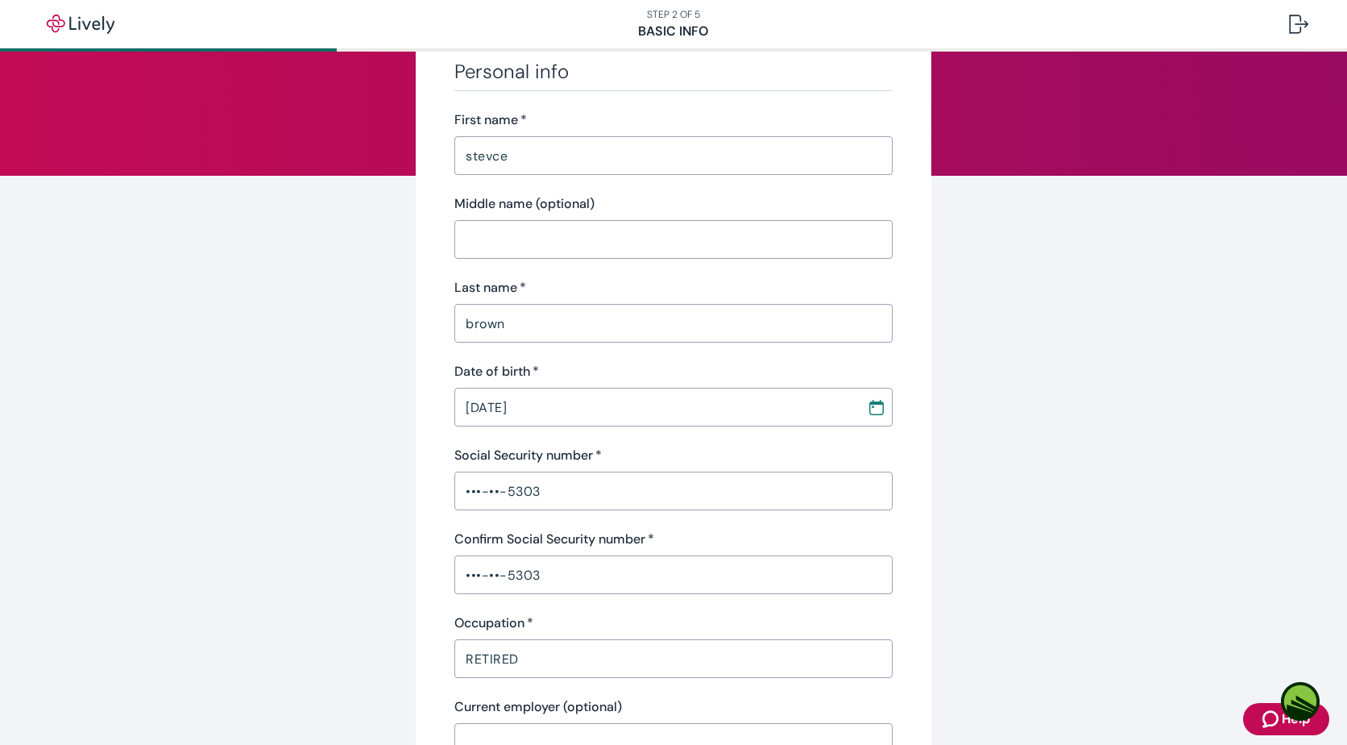
scroll to position [0, 0]
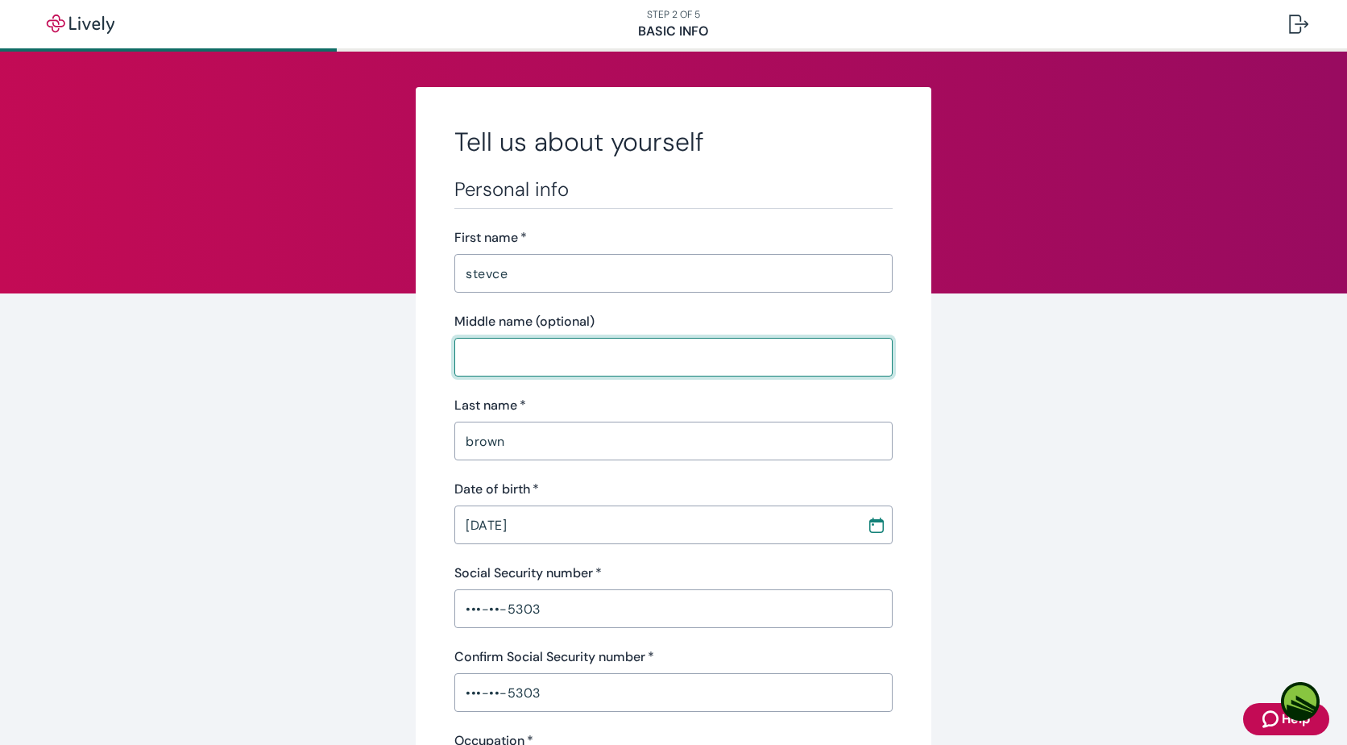
click at [563, 352] on input "Middle name (optional)" at bounding box center [673, 357] width 438 height 32
type input "[PERSON_NAME]"
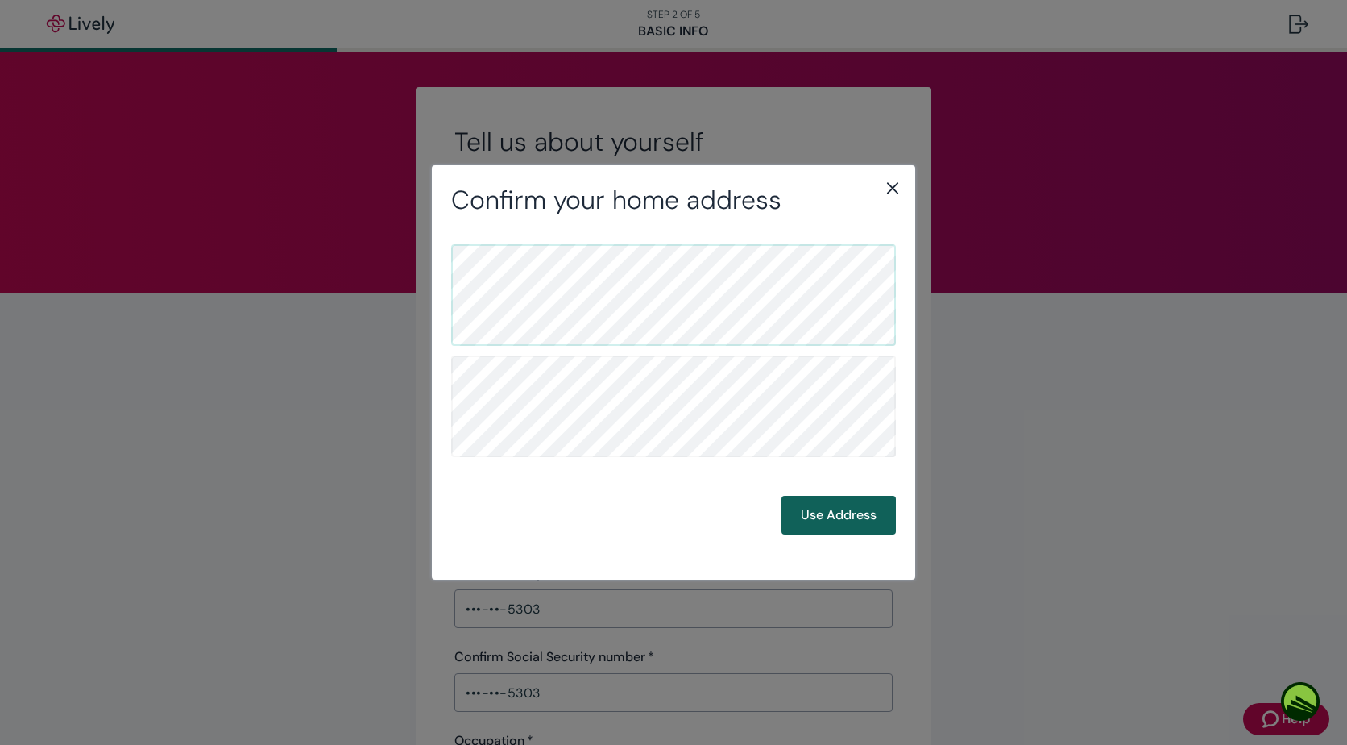
click at [816, 514] on button "Use Address" at bounding box center [839, 515] width 114 height 39
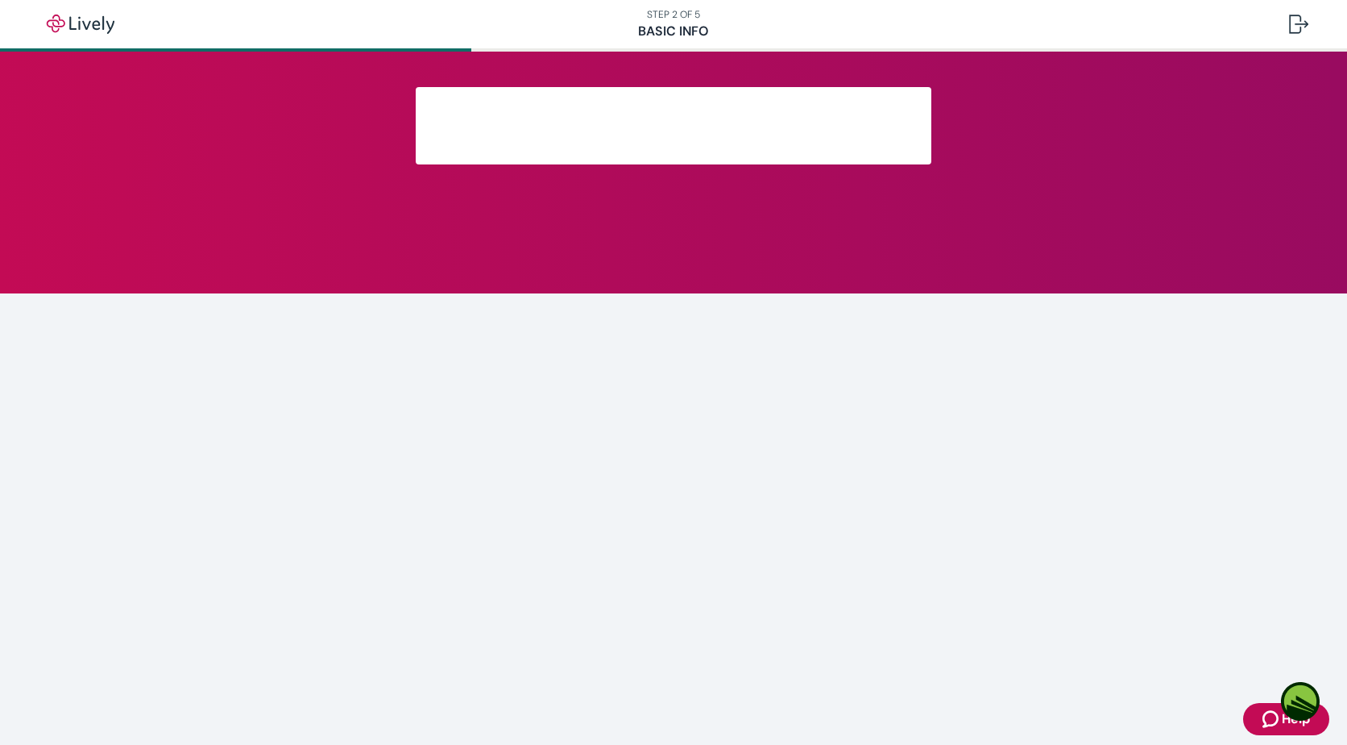
scroll to position [169, 0]
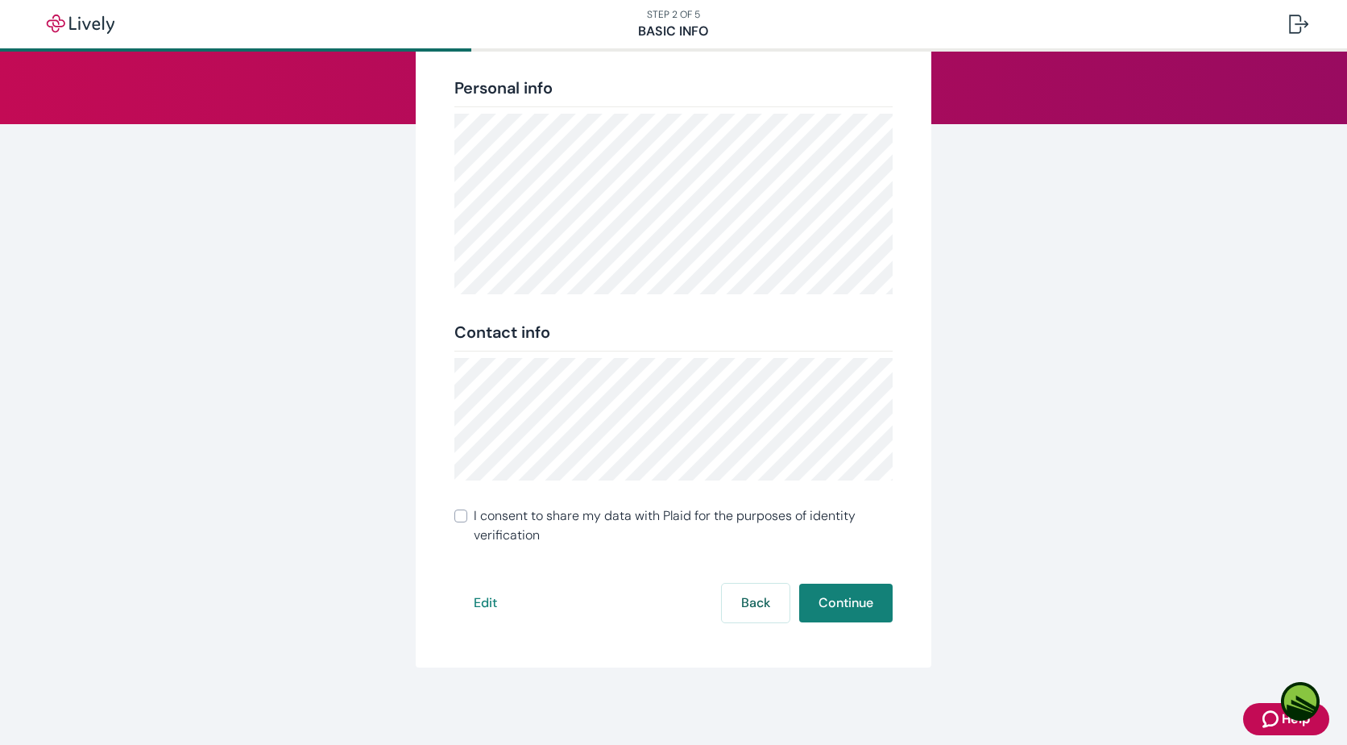
click at [463, 522] on label "I consent to share my data with Plaid for the purposes of identity verification" at bounding box center [673, 525] width 438 height 39
click at [463, 522] on input "I consent to share my data with Plaid for the purposes of identity verification" at bounding box center [460, 515] width 13 height 13
checkbox input "true"
click at [957, 618] on div "Review your info Double-check to make sure everything is correct. We’ll use thi…" at bounding box center [674, 292] width 774 height 749
click at [836, 594] on button "Continue" at bounding box center [845, 602] width 93 height 39
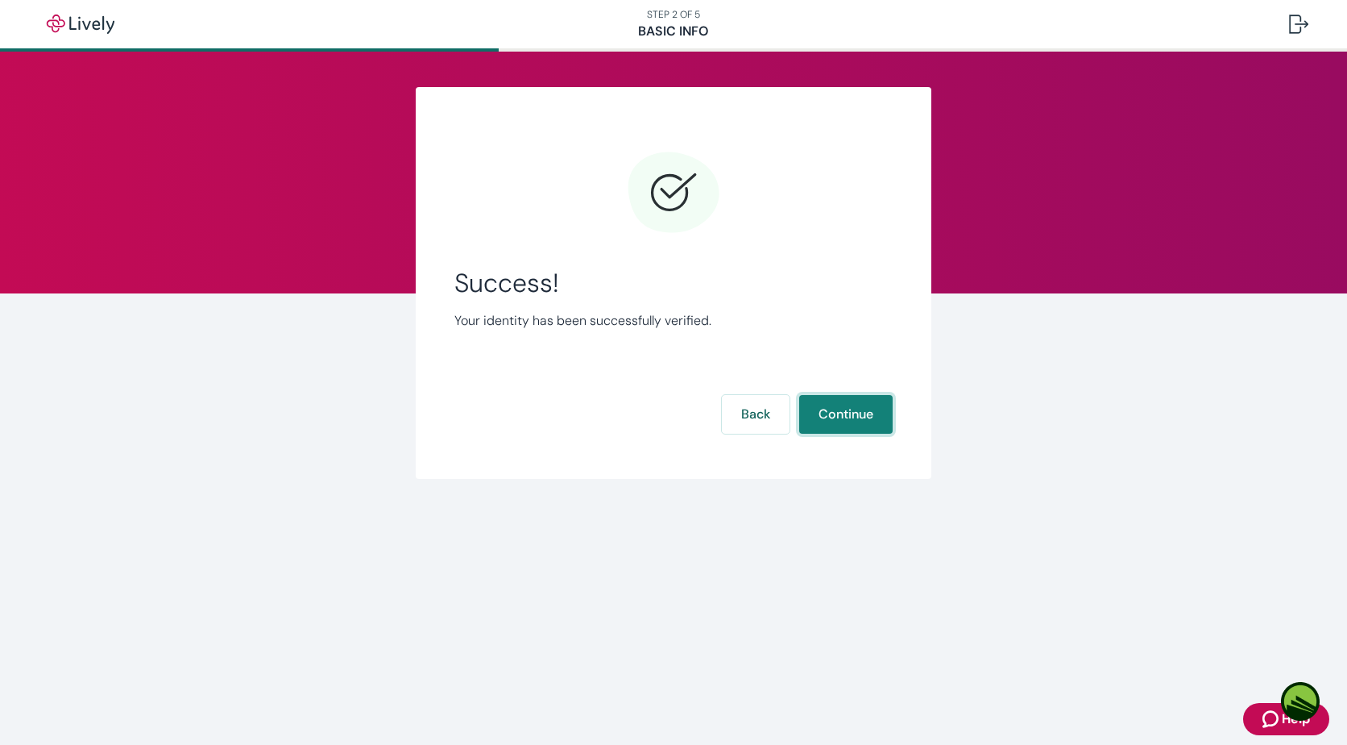
click at [828, 414] on button "Continue" at bounding box center [845, 414] width 93 height 39
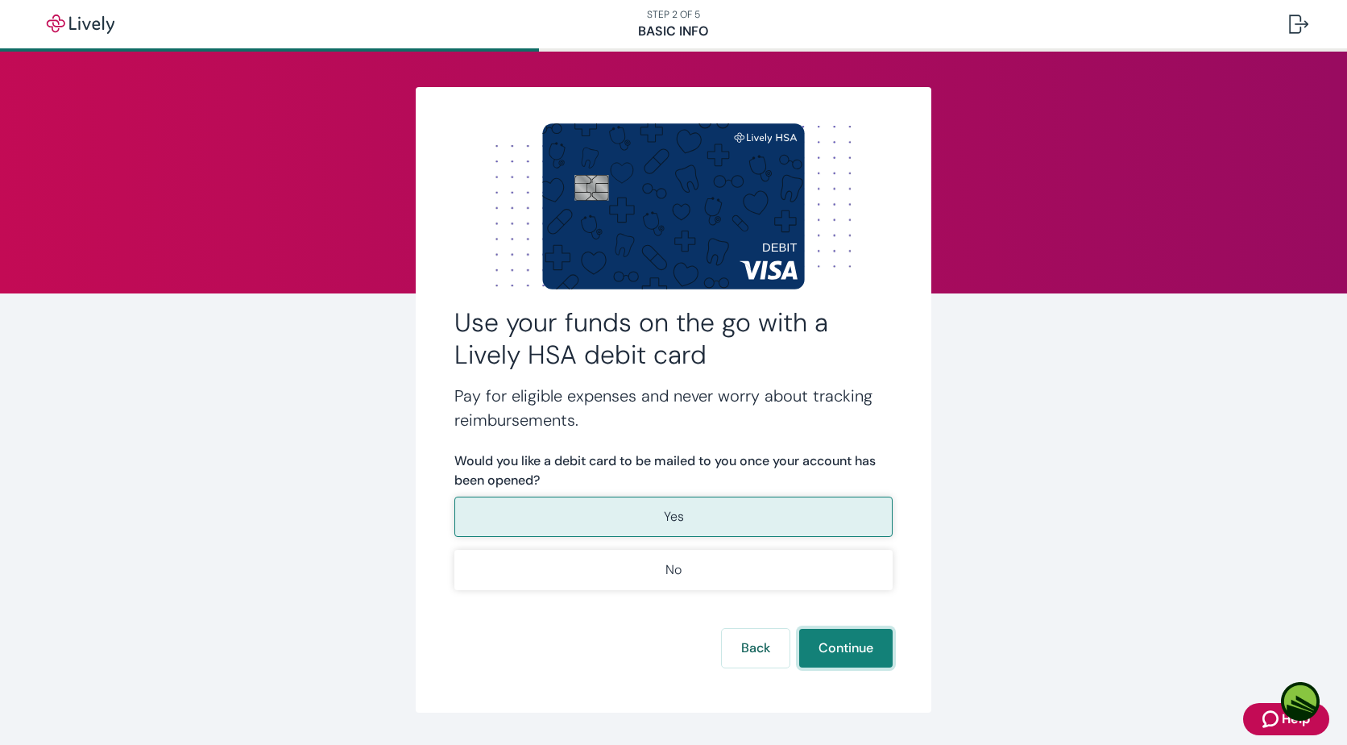
click at [845, 649] on button "Continue" at bounding box center [845, 648] width 93 height 39
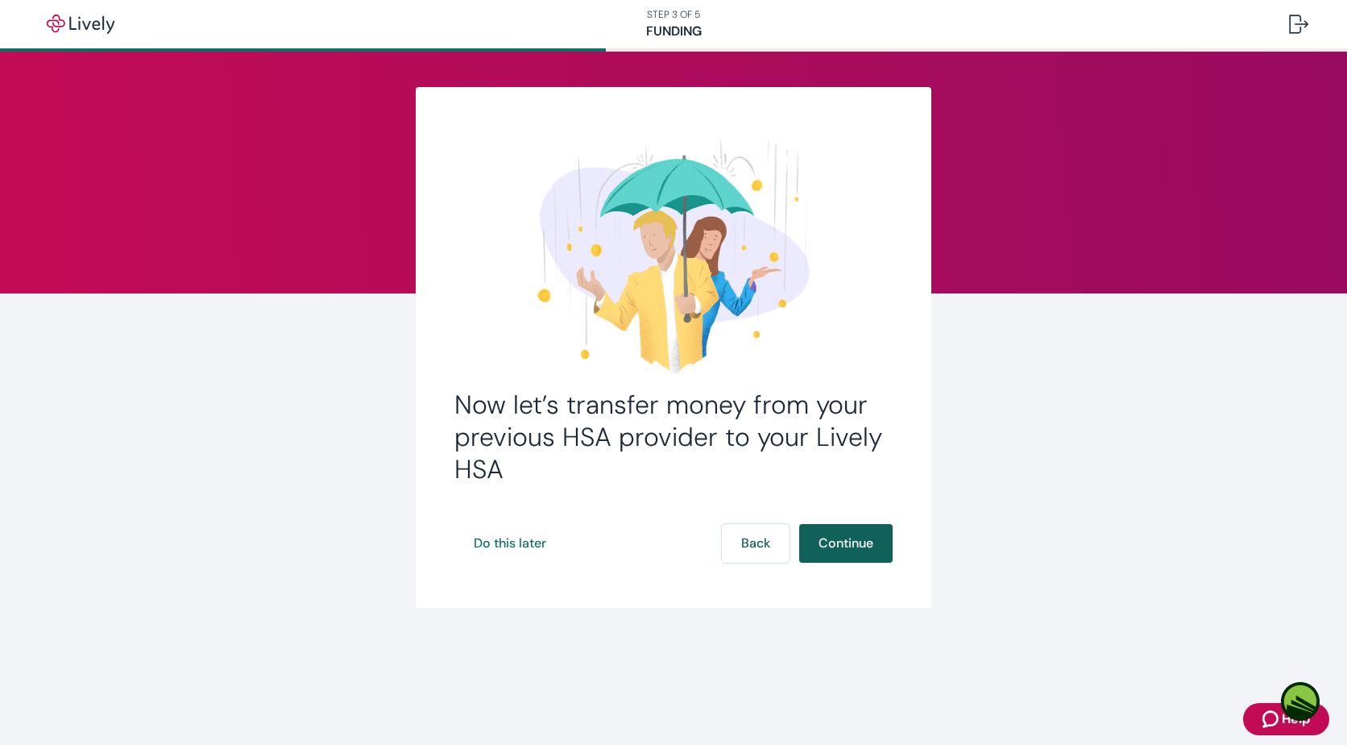
click at [849, 534] on button "Continue" at bounding box center [845, 543] width 93 height 39
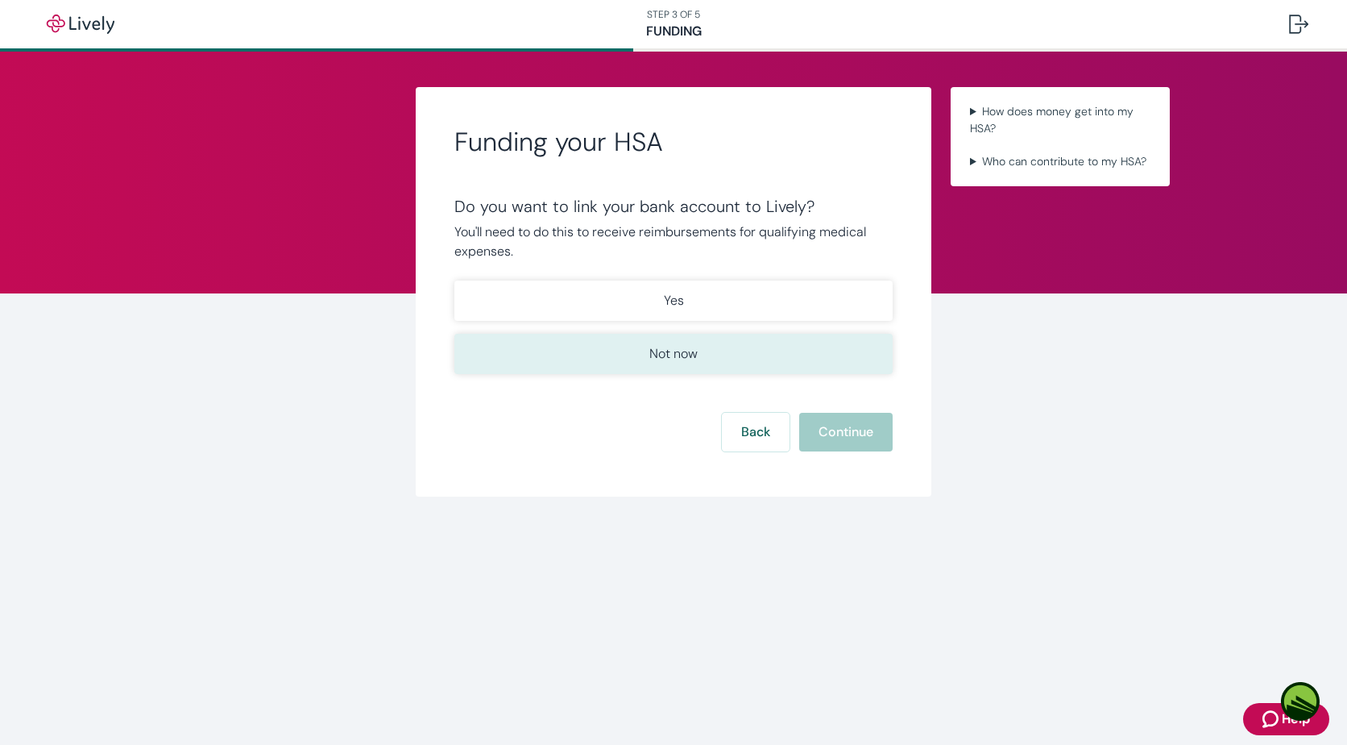
click at [775, 361] on button "Not now" at bounding box center [673, 354] width 438 height 40
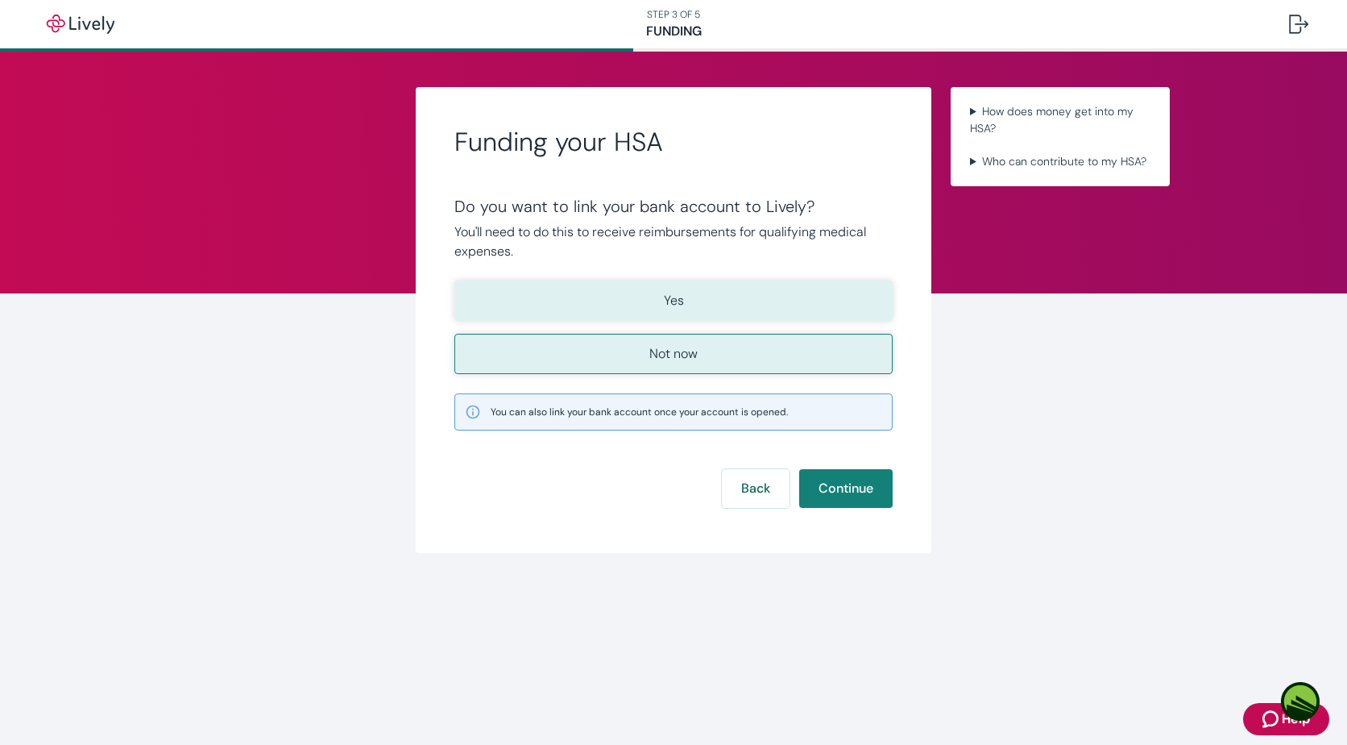
click at [758, 296] on button "Yes" at bounding box center [673, 300] width 438 height 40
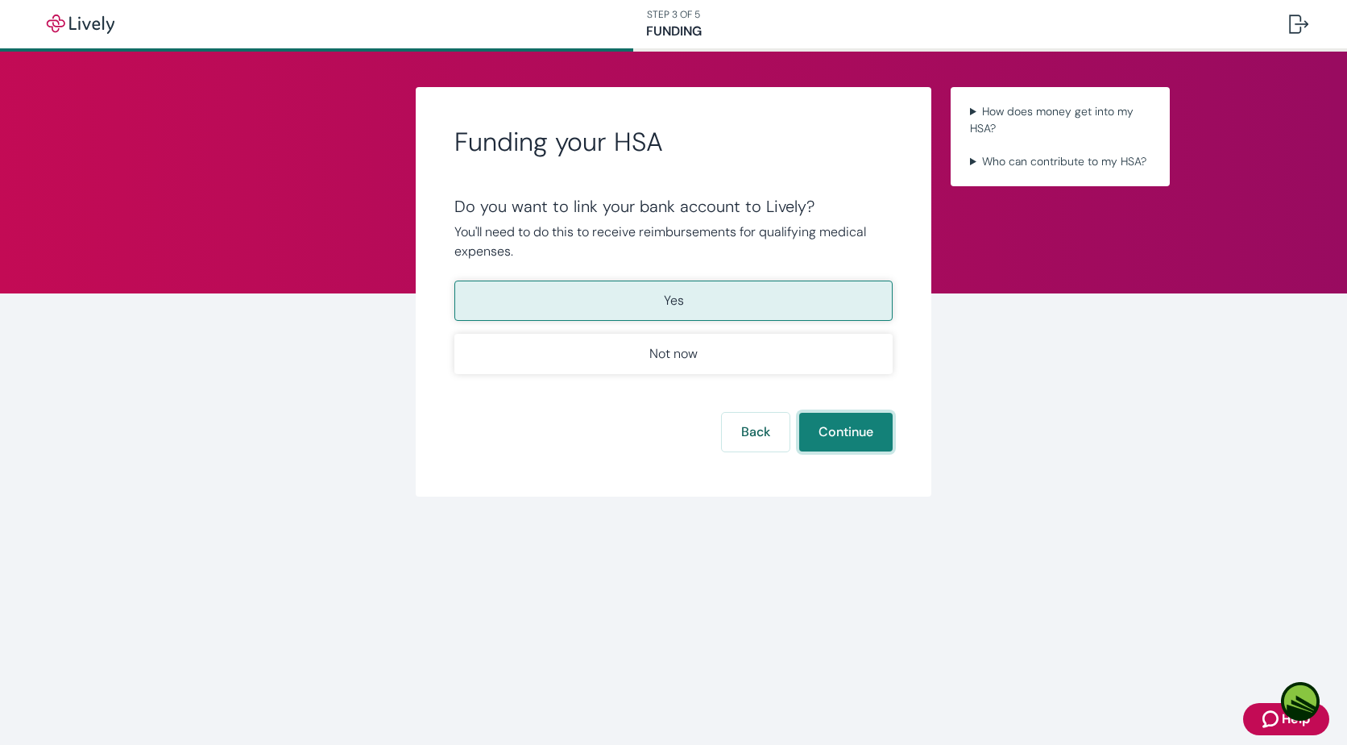
click at [844, 418] on button "Continue" at bounding box center [845, 432] width 93 height 39
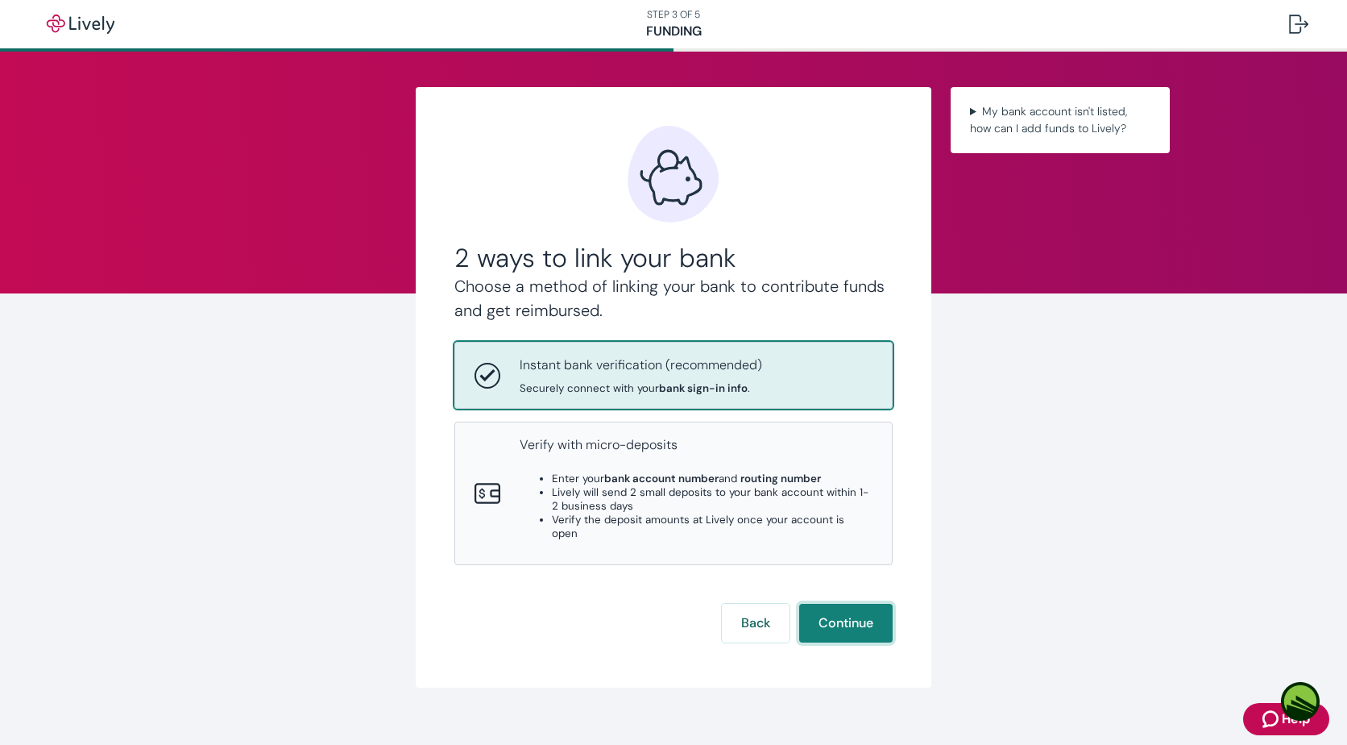
click at [866, 612] on button "Continue" at bounding box center [845, 623] width 93 height 39
